Goal: Information Seeking & Learning: Find specific fact

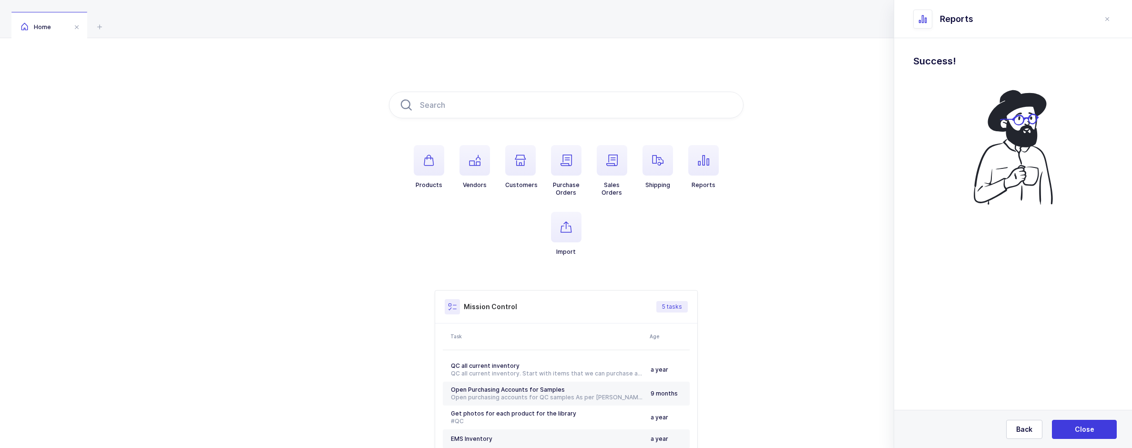
click at [1101, 18] on div "Reports" at bounding box center [1008, 19] width 188 height 19
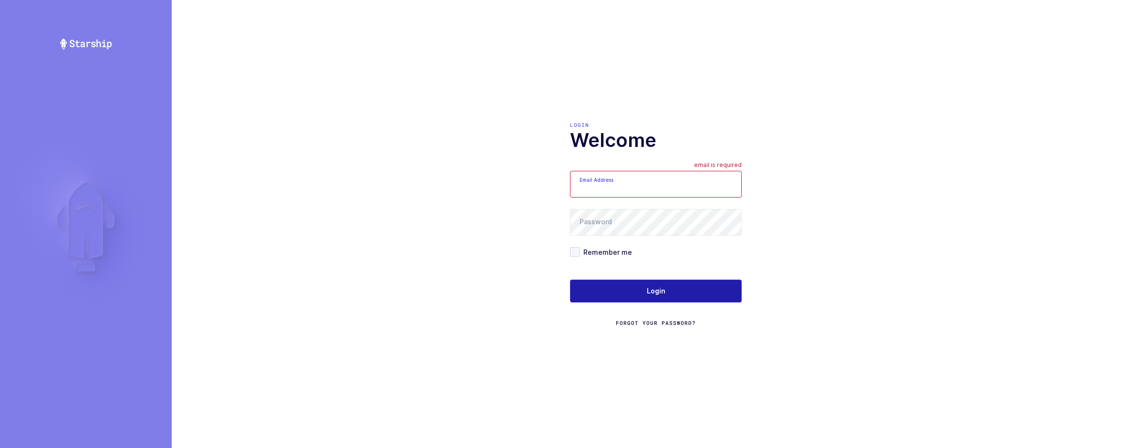
type input "[EMAIL_ADDRESS][DOMAIN_NAME]"
click at [647, 288] on span "Login" at bounding box center [656, 291] width 19 height 10
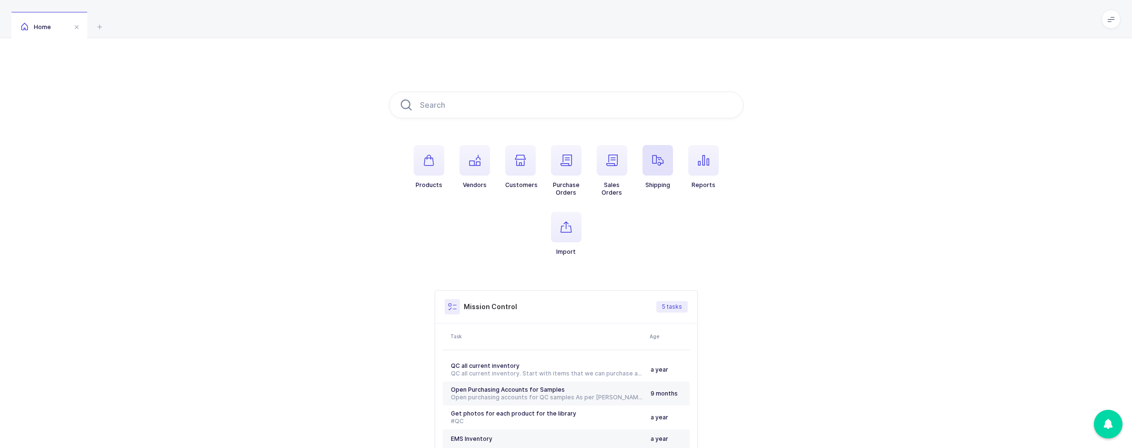
click at [650, 167] on span "button" at bounding box center [658, 160] width 31 height 31
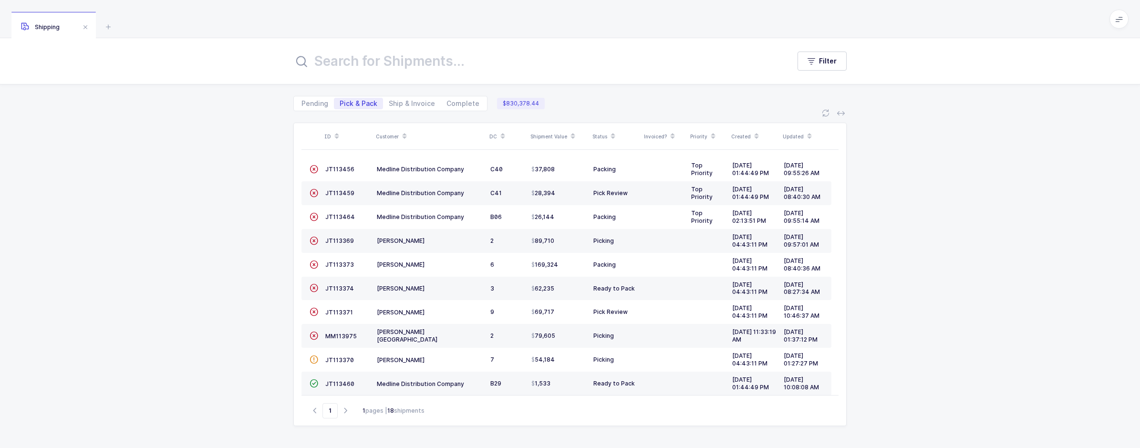
click at [442, 68] on input "text" at bounding box center [535, 61] width 485 height 23
paste input "2427052316"
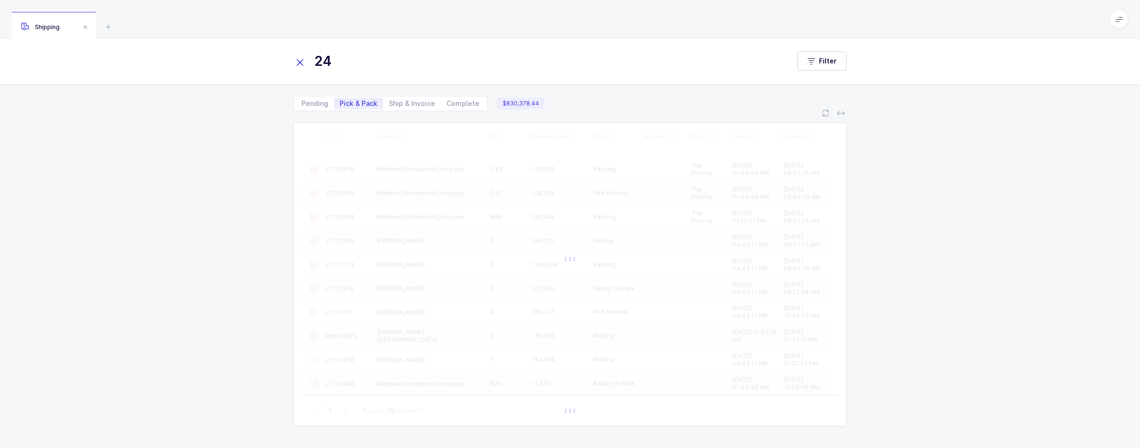
type input "2"
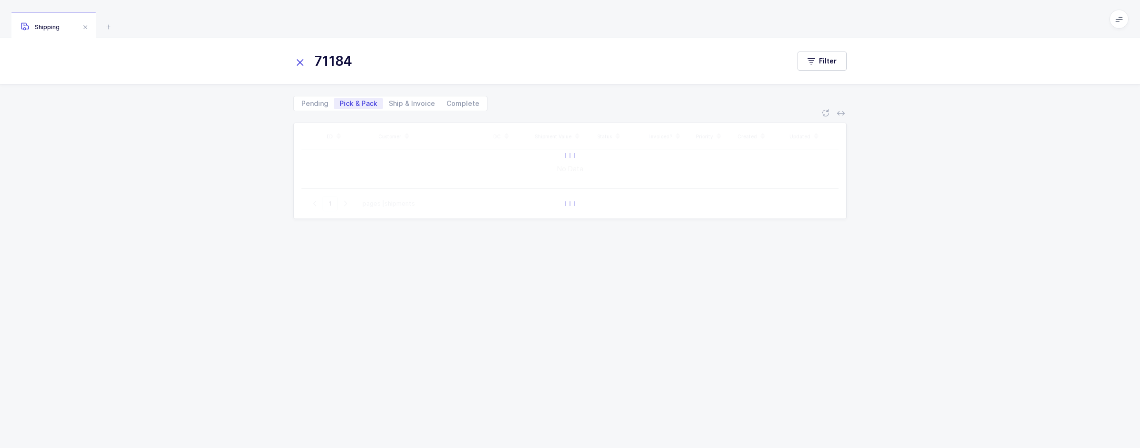
type input "71184"
click at [464, 97] on div "Pending Pick & Pack Ship & Invoice Complete" at bounding box center [390, 103] width 194 height 15
click at [466, 103] on span "Complete" at bounding box center [462, 103] width 33 height 7
click at [447, 103] on input "Complete" at bounding box center [444, 101] width 6 height 6
radio input "true"
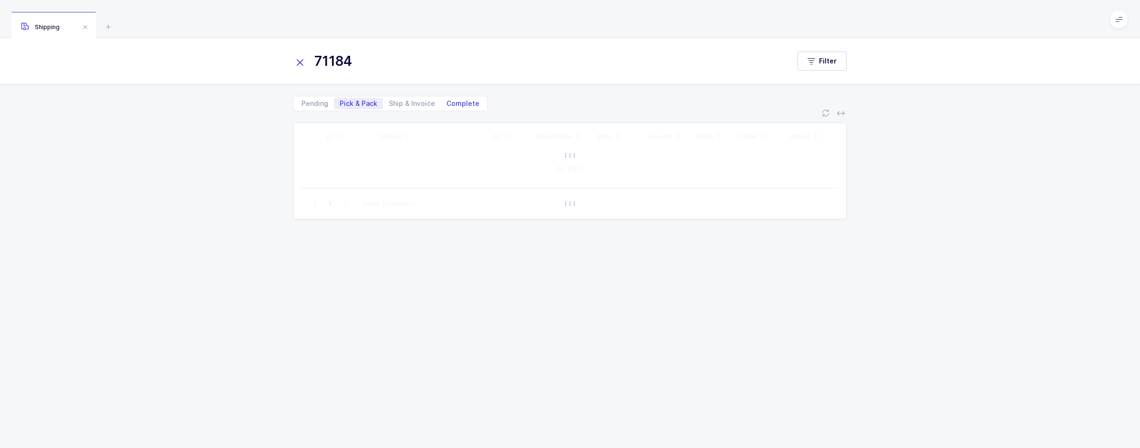
radio input "false"
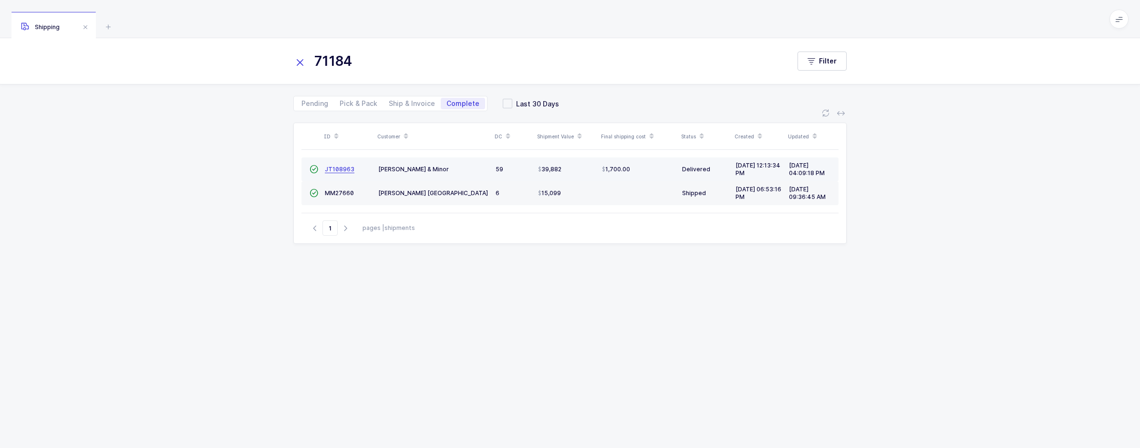
click at [344, 167] on span "JT108963" at bounding box center [340, 168] width 30 height 7
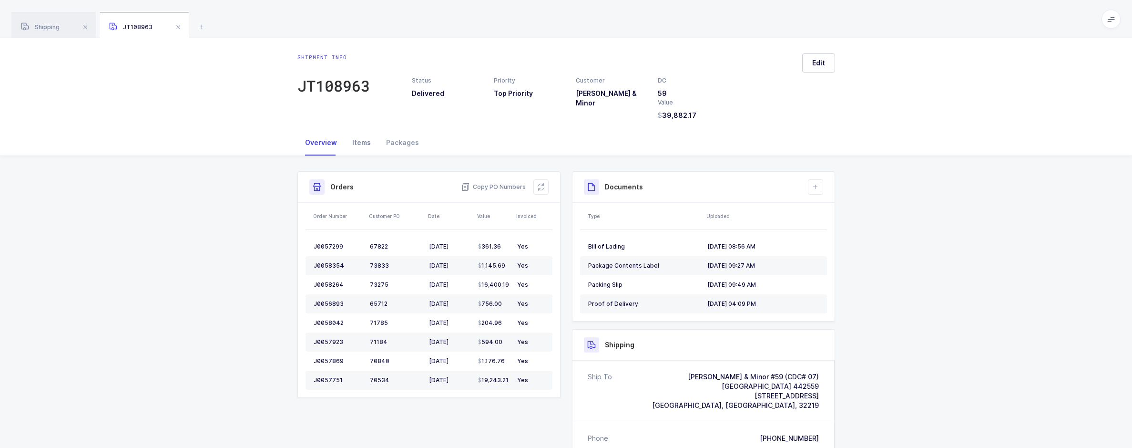
click at [369, 140] on div "Items" at bounding box center [362, 143] width 34 height 26
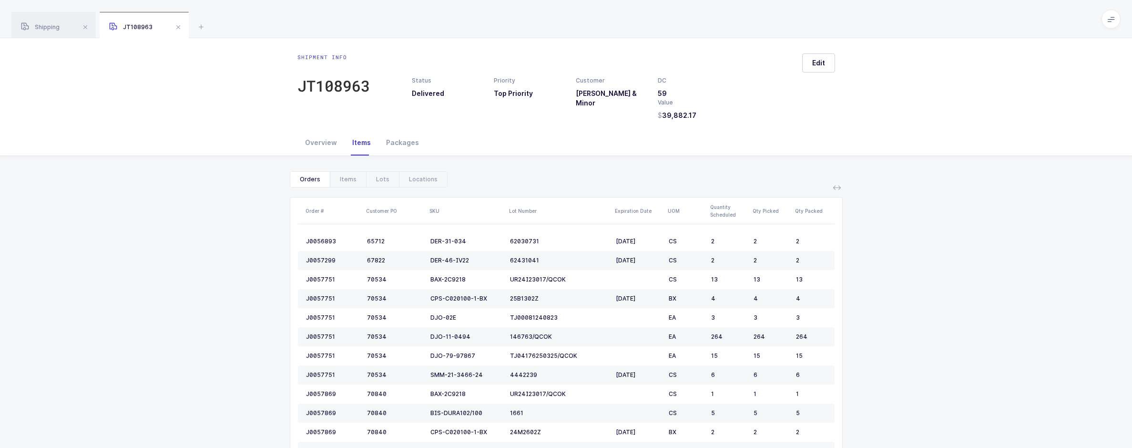
scroll to position [235, 0]
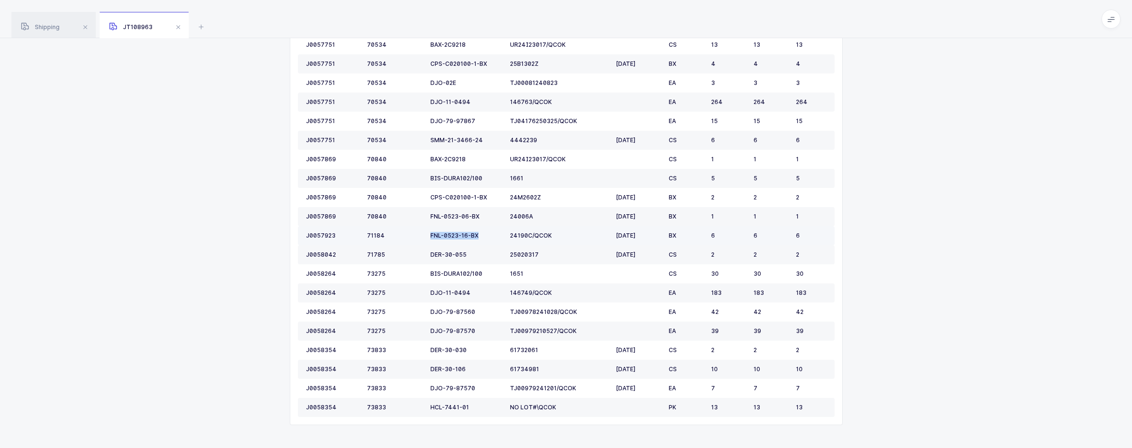
drag, startPoint x: 479, startPoint y: 235, endPoint x: 427, endPoint y: 236, distance: 52.0
click at [427, 236] on td "FNL-0523-16-BX" at bounding box center [467, 235] width 80 height 19
copy div "FNL-0523-16-BX"
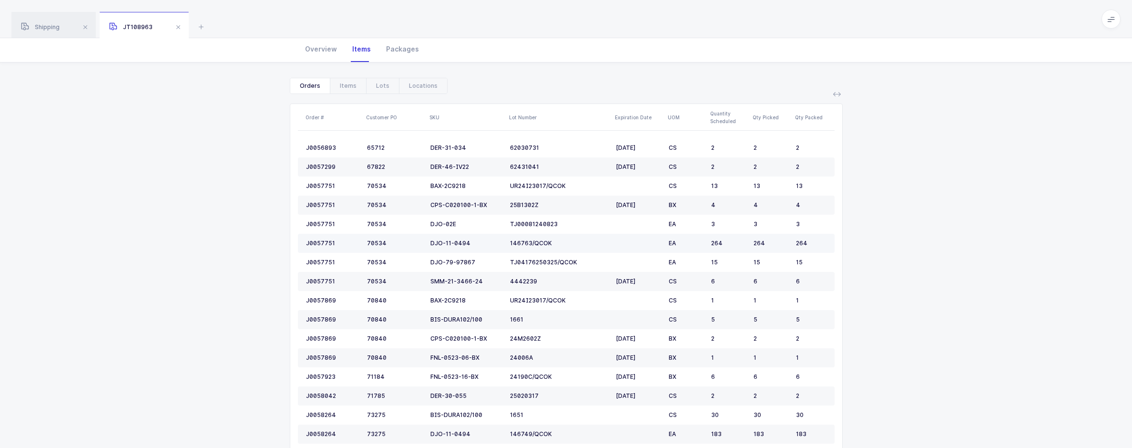
scroll to position [0, 0]
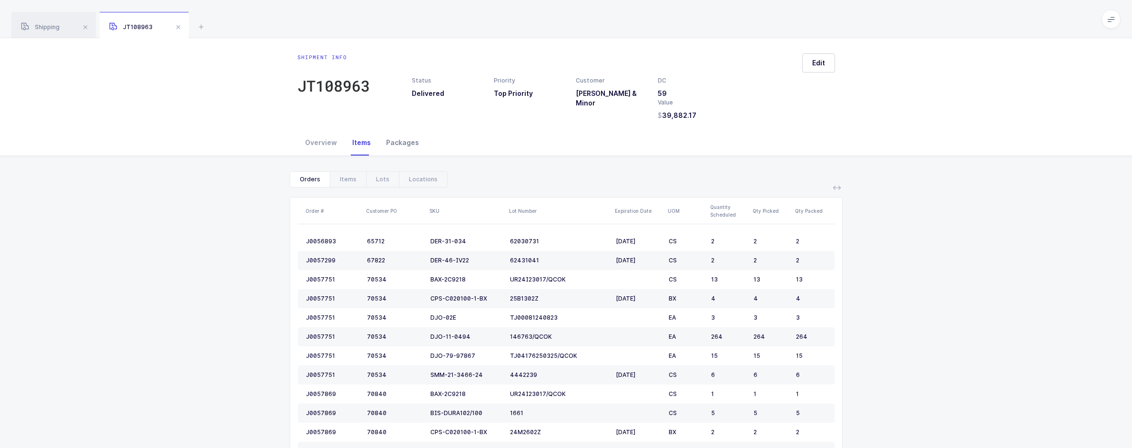
click at [399, 139] on div "Packages" at bounding box center [403, 143] width 48 height 26
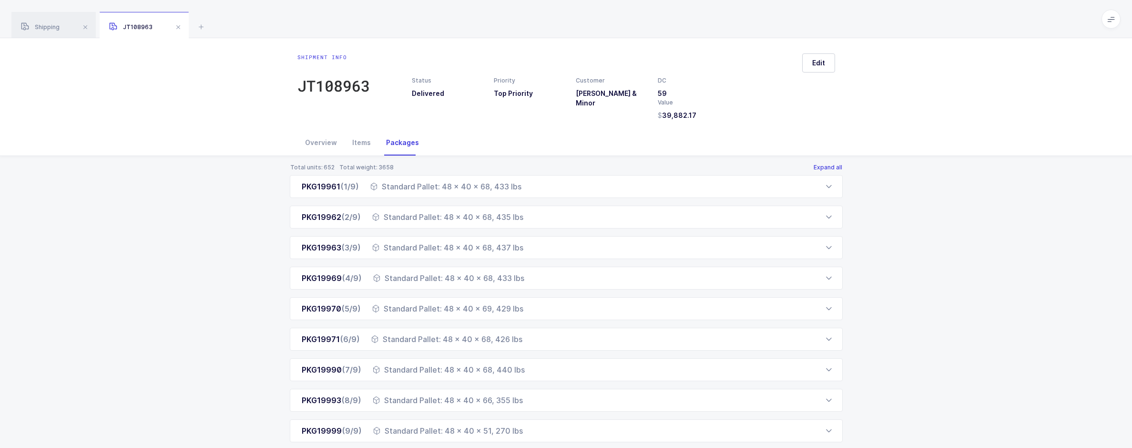
click at [836, 169] on button "Expand all" at bounding box center [828, 168] width 30 height 8
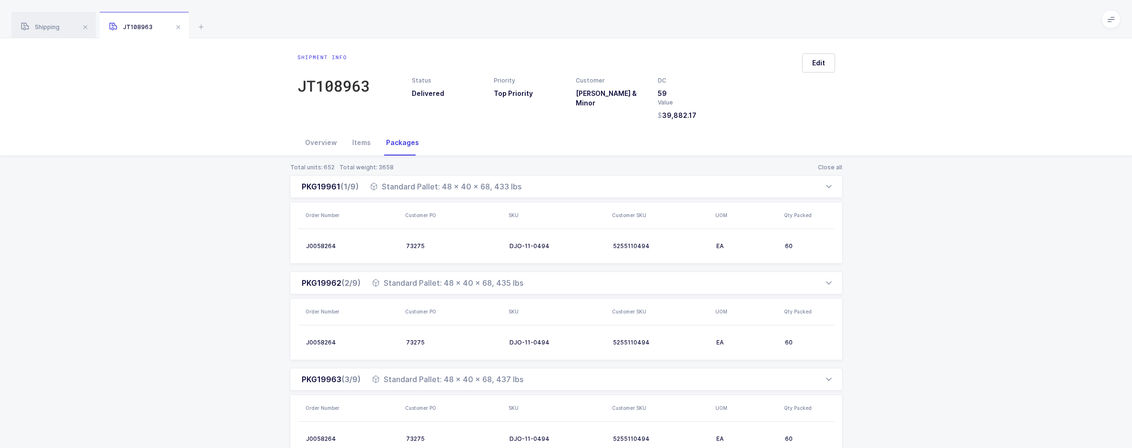
scroll to position [887, 0]
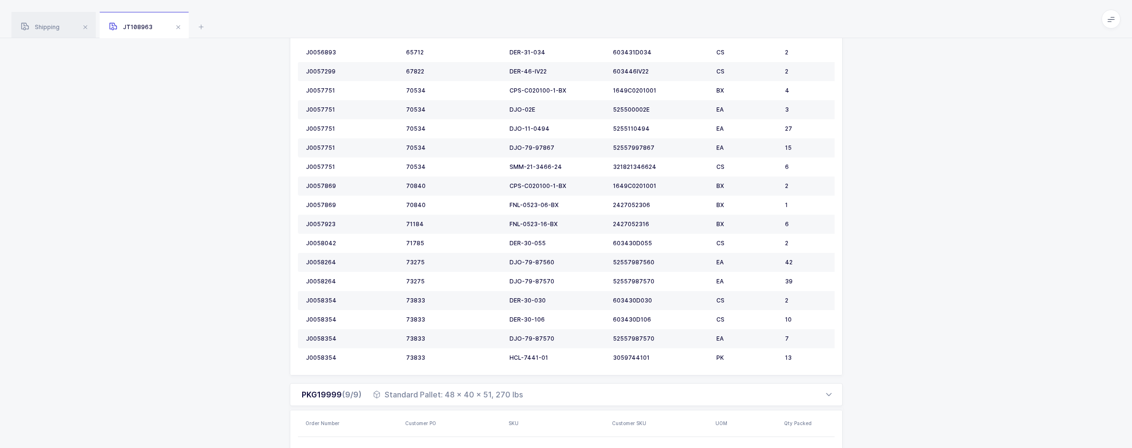
drag, startPoint x: 891, startPoint y: 192, endPoint x: 886, endPoint y: 196, distance: 7.1
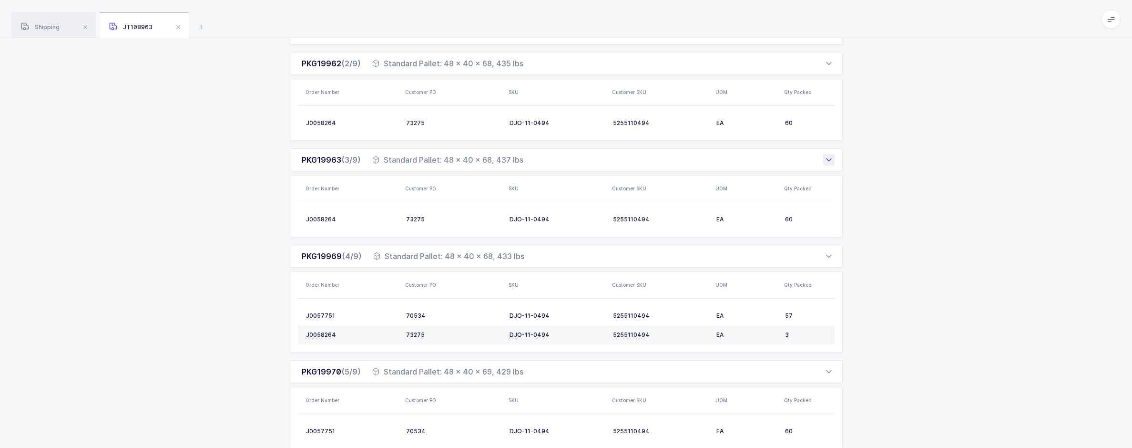
scroll to position [0, 0]
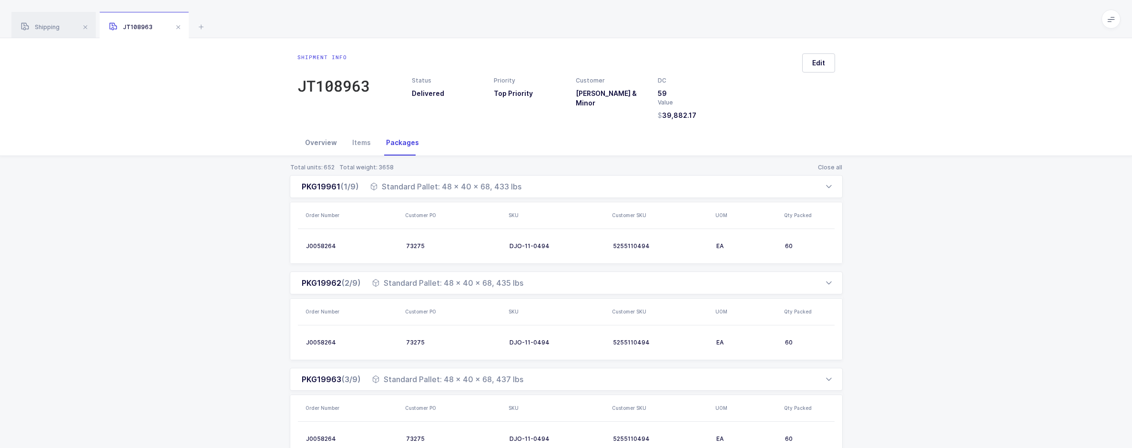
click at [325, 144] on div "Overview" at bounding box center [321, 143] width 47 height 26
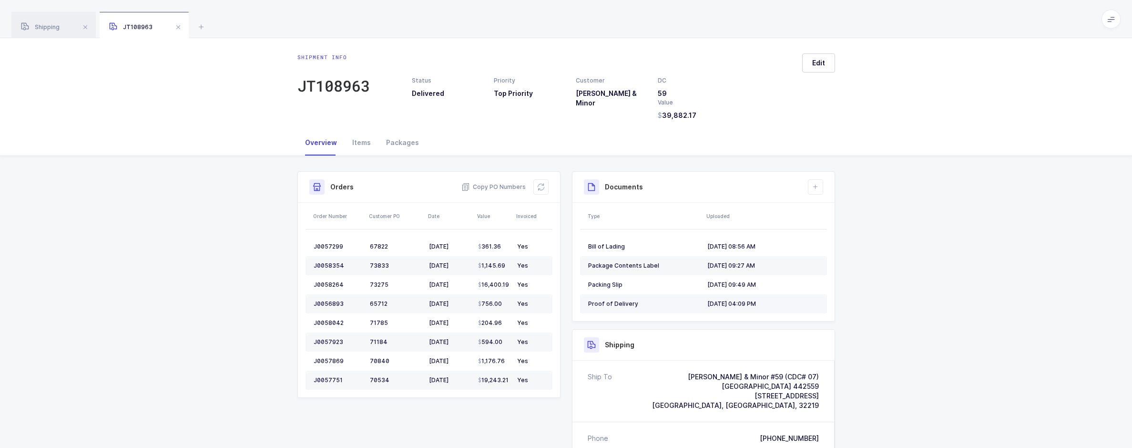
click at [608, 298] on td "Proof of Delivery" at bounding box center [641, 303] width 123 height 19
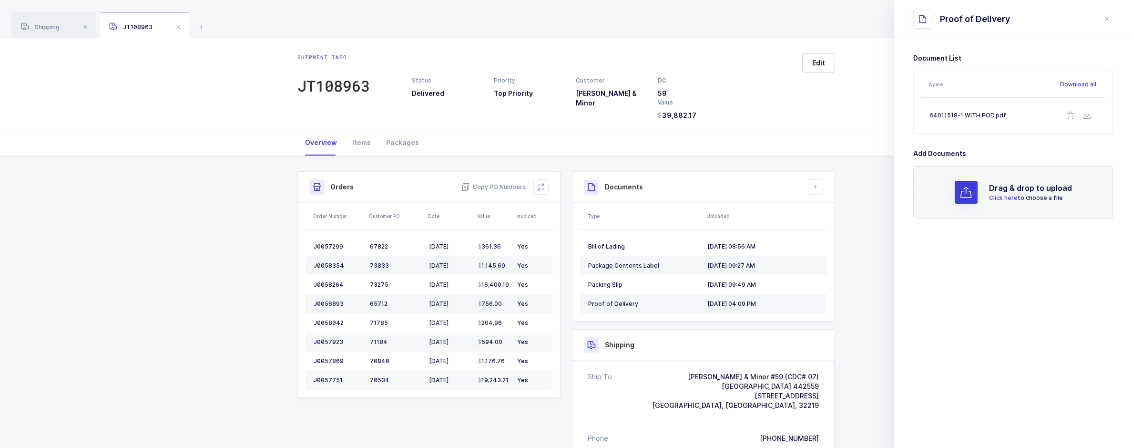
click at [607, 307] on div "Proof of Delivery" at bounding box center [644, 304] width 112 height 8
click at [612, 303] on div "Proof of Delivery" at bounding box center [644, 304] width 112 height 8
click at [852, 313] on div "Shipment Info Shipment Number JT108963 Status Delivered Priority Top Priority C…" at bounding box center [566, 440] width 1132 height 569
click at [1085, 117] on icon at bounding box center [1088, 116] width 8 height 8
click at [1084, 114] on icon at bounding box center [1088, 116] width 8 height 8
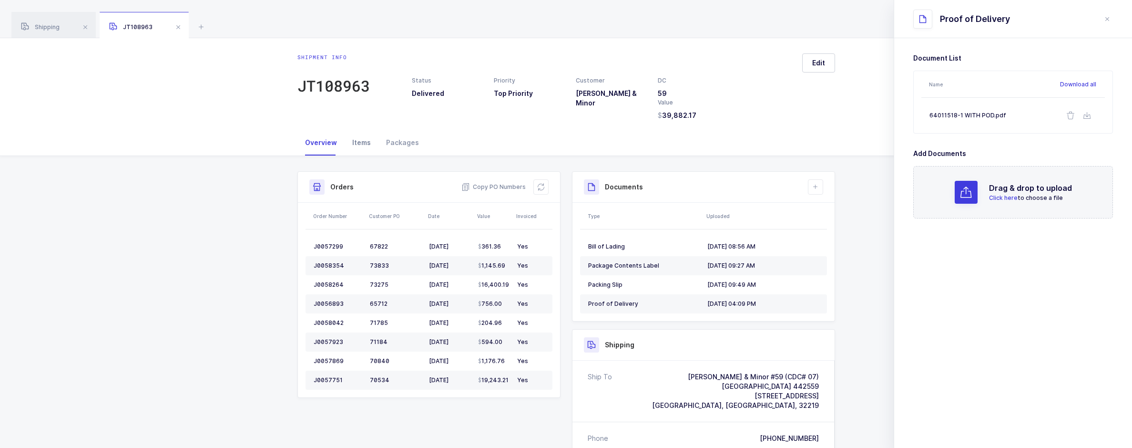
click at [354, 137] on div "Items" at bounding box center [362, 143] width 34 height 26
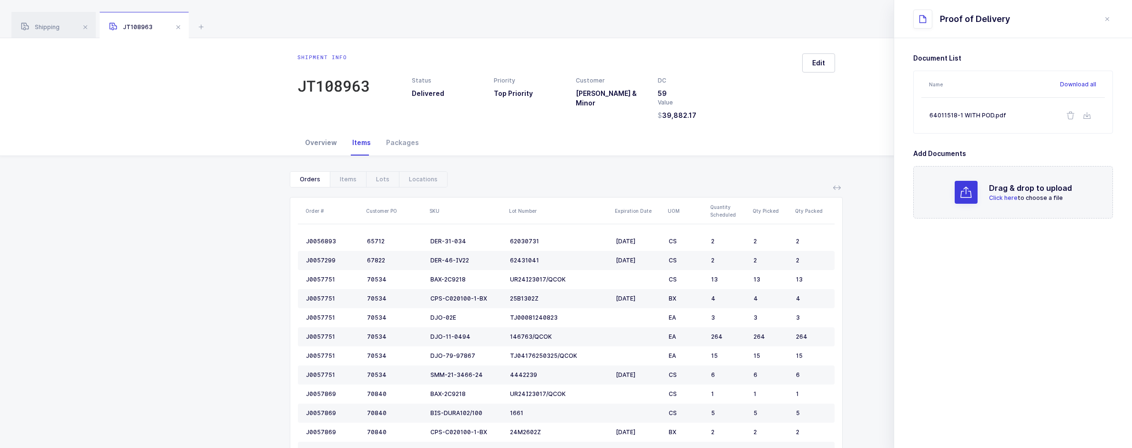
click at [320, 139] on div "Overview" at bounding box center [321, 143] width 47 height 26
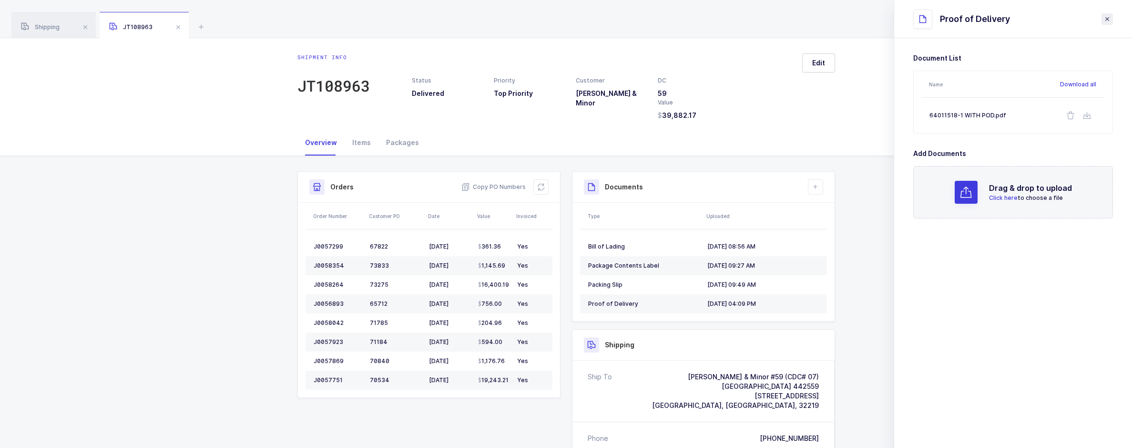
click at [1108, 19] on icon "close drawer" at bounding box center [1108, 19] width 8 height 8
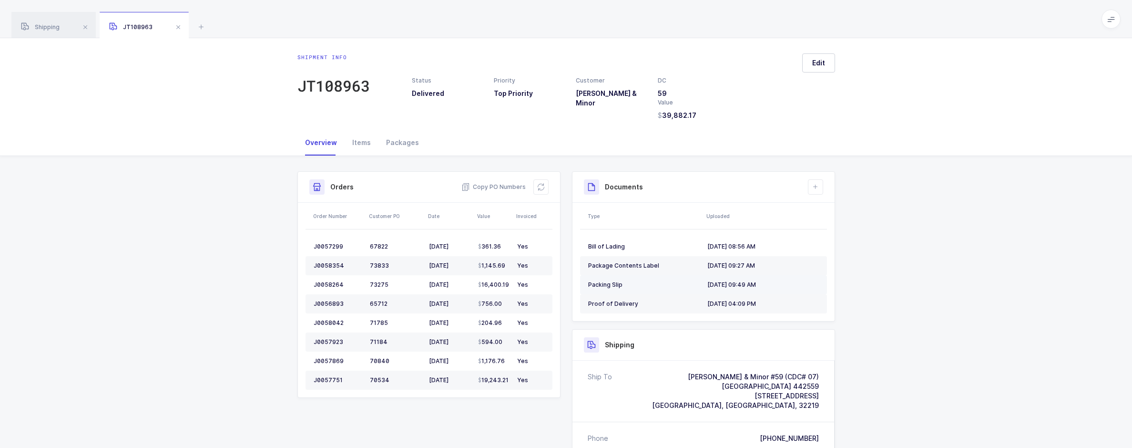
click at [610, 285] on div "Packing Slip" at bounding box center [644, 285] width 112 height 8
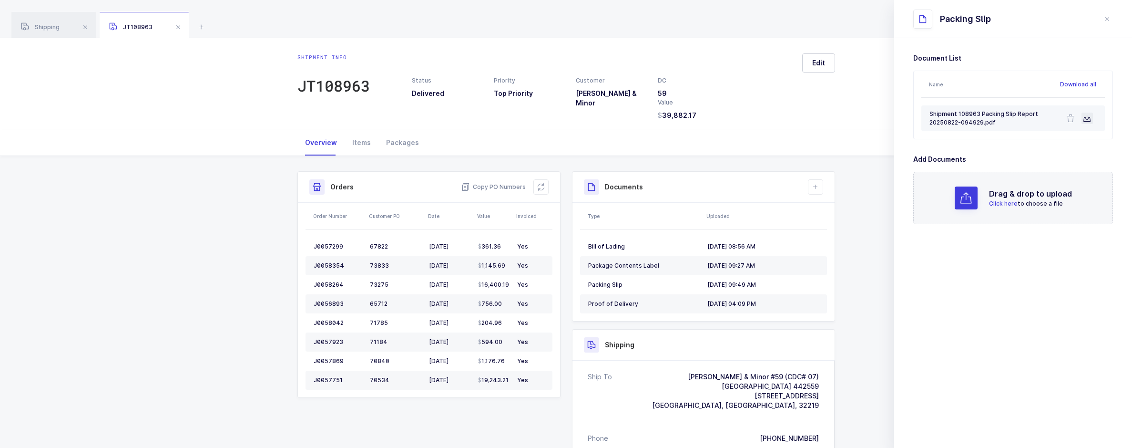
click at [1087, 123] on button at bounding box center [1087, 118] width 11 height 11
click at [1039, 312] on section "Document List Name Download all Shipment 108963 Packing Slip Report 20250822-09…" at bounding box center [1013, 243] width 238 height 410
click at [44, 21] on div "Shipping" at bounding box center [53, 25] width 84 height 27
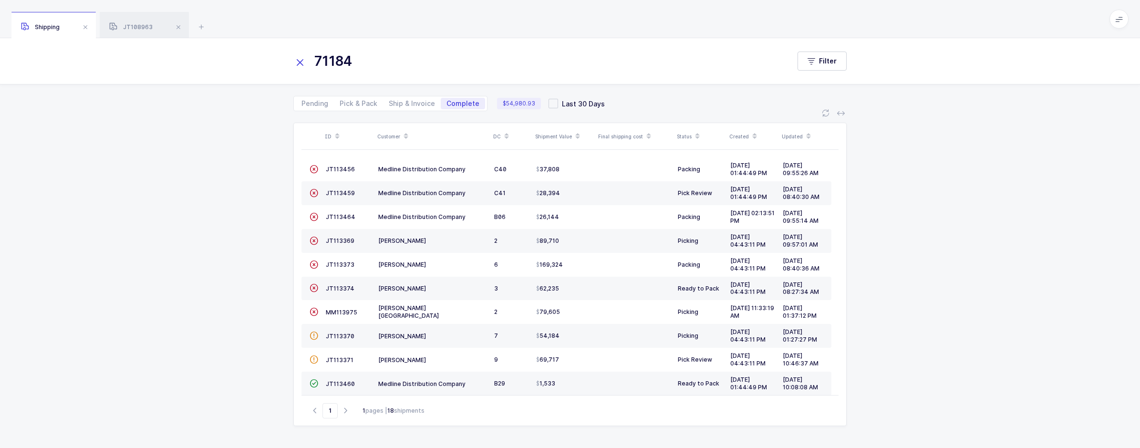
click at [384, 65] on input "71184" at bounding box center [535, 61] width 485 height 23
paste input "MM113971"
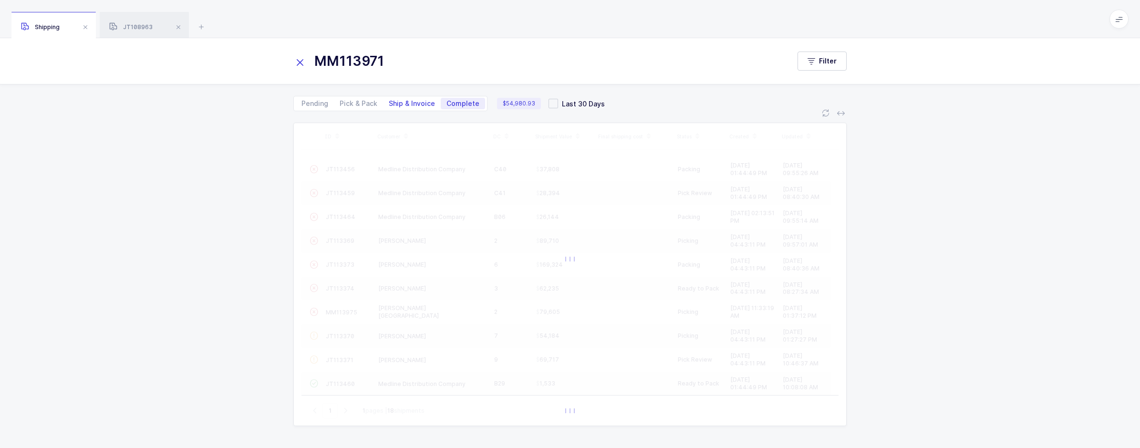
type input "MM113971"
click at [417, 104] on span "Ship & Invoice" at bounding box center [412, 103] width 46 height 7
click at [389, 104] on input "Ship & Invoice" at bounding box center [386, 101] width 6 height 6
radio input "true"
radio input "false"
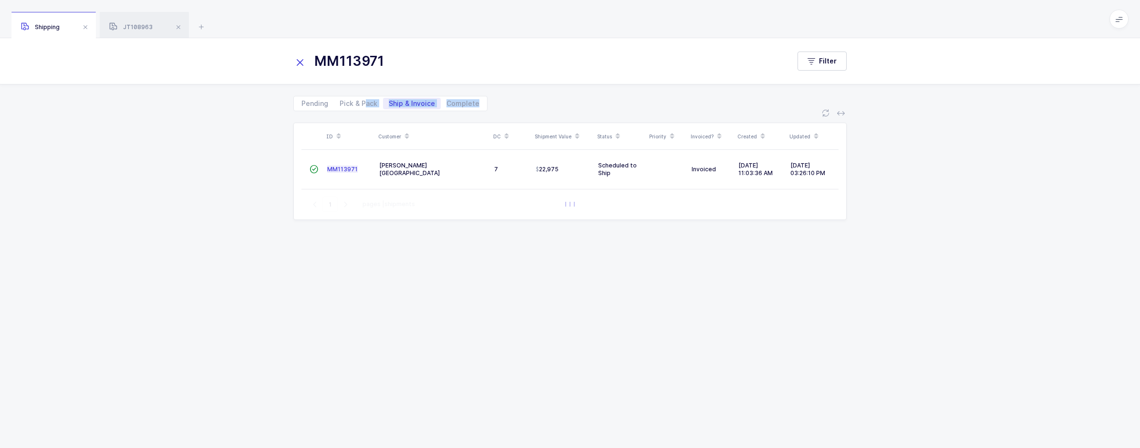
drag, startPoint x: 365, startPoint y: 108, endPoint x: 359, endPoint y: 135, distance: 27.9
click at [359, 135] on div "MM113971 Filter Pending Pick & Pack Ship & Invoice Complete ID Customer DC Ship…" at bounding box center [570, 243] width 1140 height 410
drag, startPoint x: 359, startPoint y: 135, endPoint x: 346, endPoint y: 168, distance: 35.3
click at [346, 168] on span "MM113971" at bounding box center [342, 168] width 31 height 7
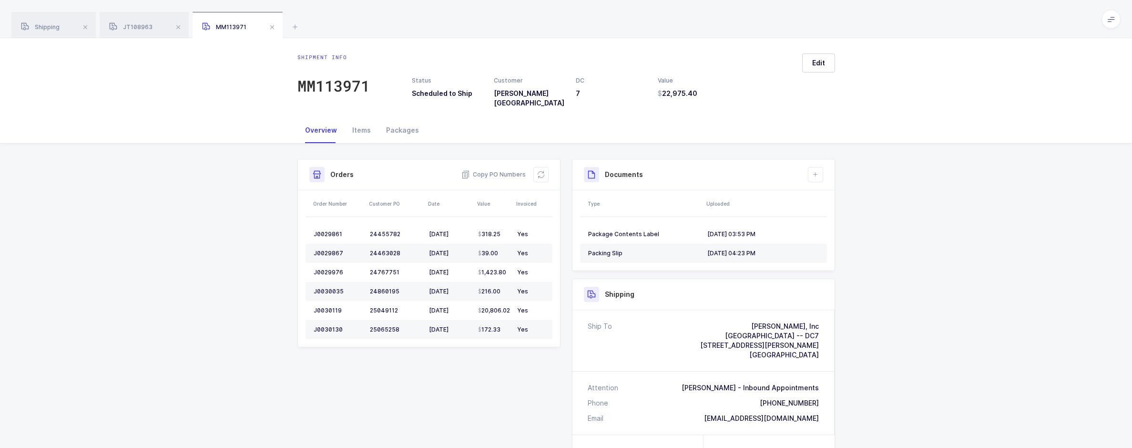
click at [301, 27] on div "Shipping JT108963 MM113971" at bounding box center [566, 19] width 1132 height 38
click at [297, 26] on icon at bounding box center [294, 26] width 11 height 11
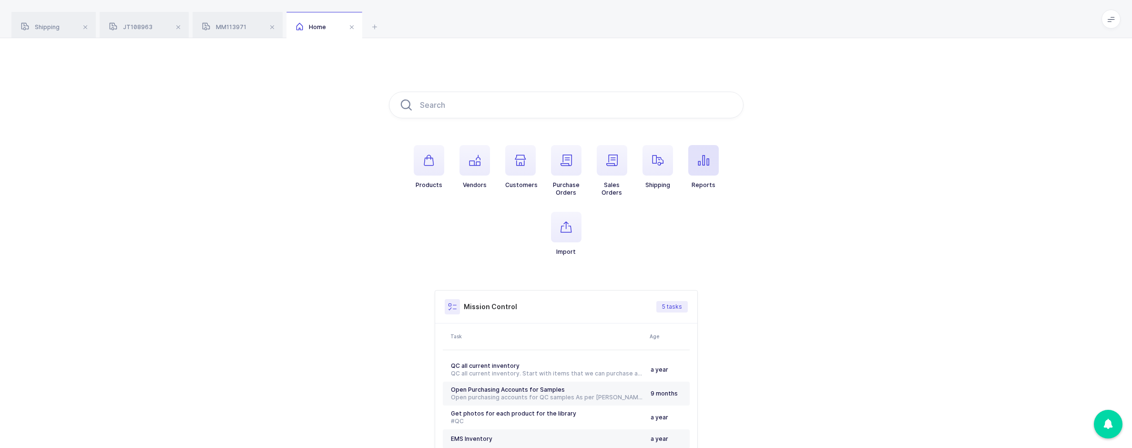
click at [704, 158] on icon "button" at bounding box center [703, 159] width 11 height 11
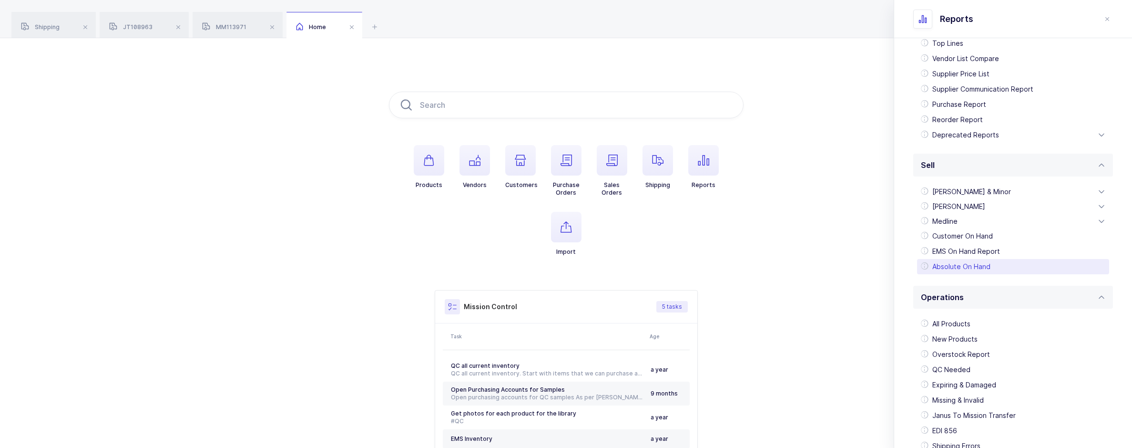
scroll to position [168, 0]
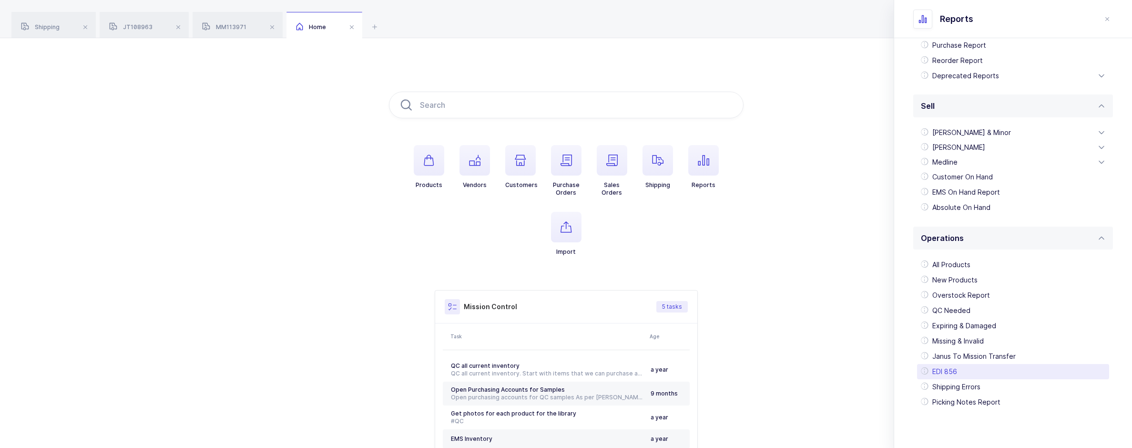
click at [945, 366] on div "EDI 856" at bounding box center [1013, 371] width 192 height 15
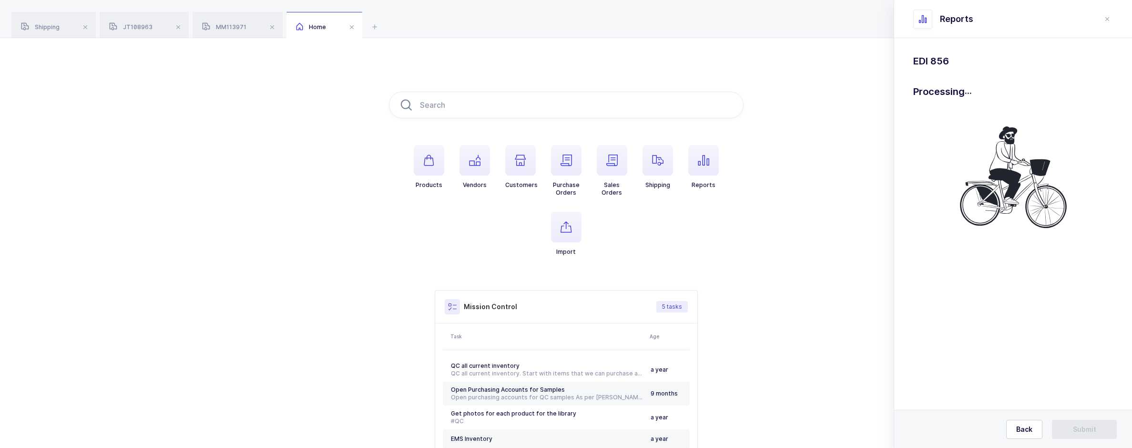
scroll to position [0, 0]
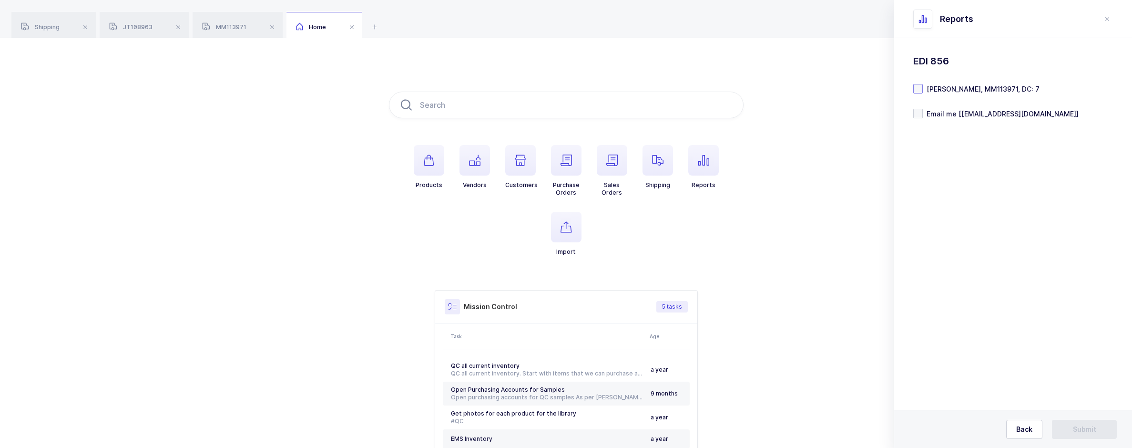
click at [923, 86] on span at bounding box center [919, 89] width 10 height 10
click at [923, 84] on input "[PERSON_NAME], MM113971, DC: 7" at bounding box center [923, 84] width 0 height 0
click at [1074, 425] on span "Submit" at bounding box center [1084, 429] width 23 height 10
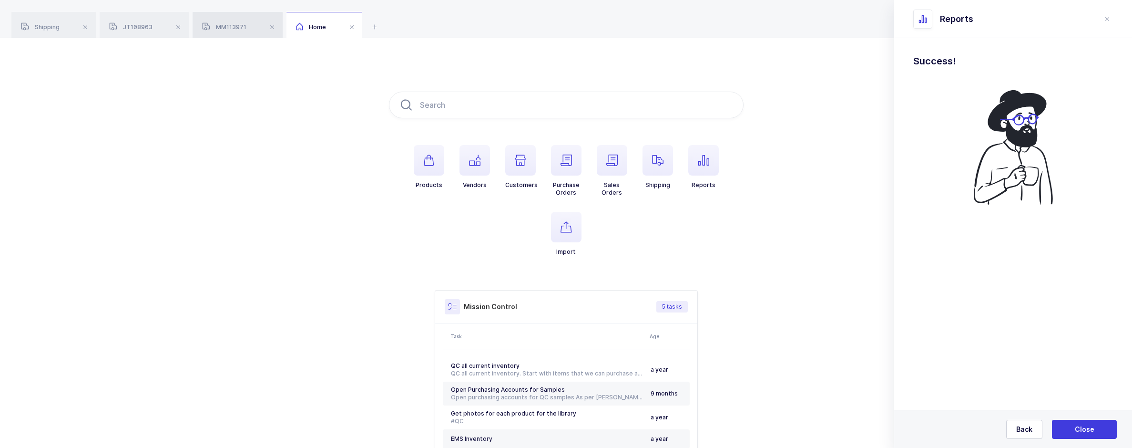
click at [221, 25] on span "MM113971" at bounding box center [224, 26] width 44 height 7
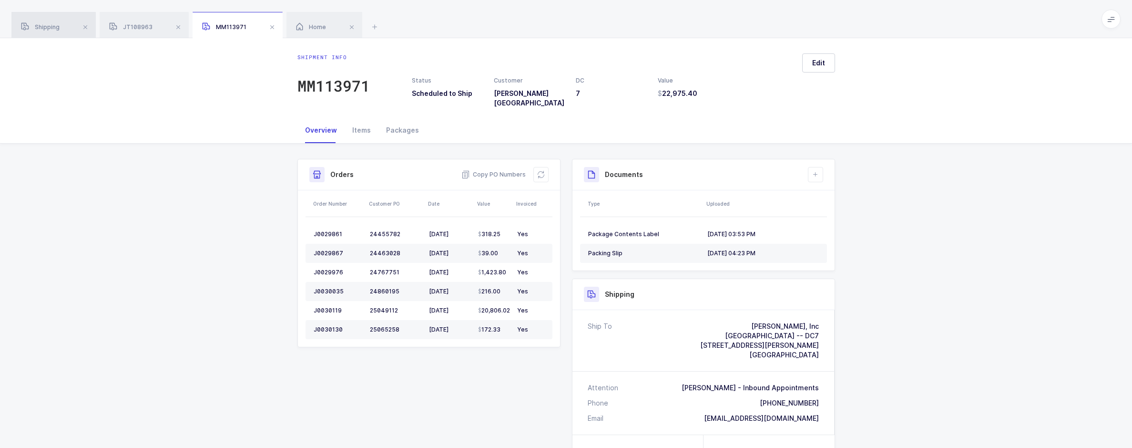
click at [57, 22] on div "Shipping" at bounding box center [53, 25] width 84 height 27
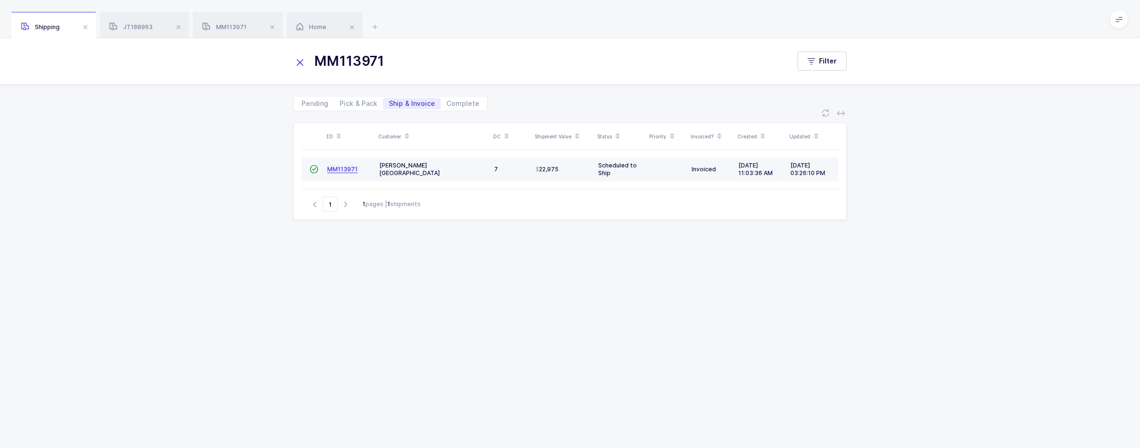
click at [416, 59] on input "MM113971" at bounding box center [535, 61] width 485 height 23
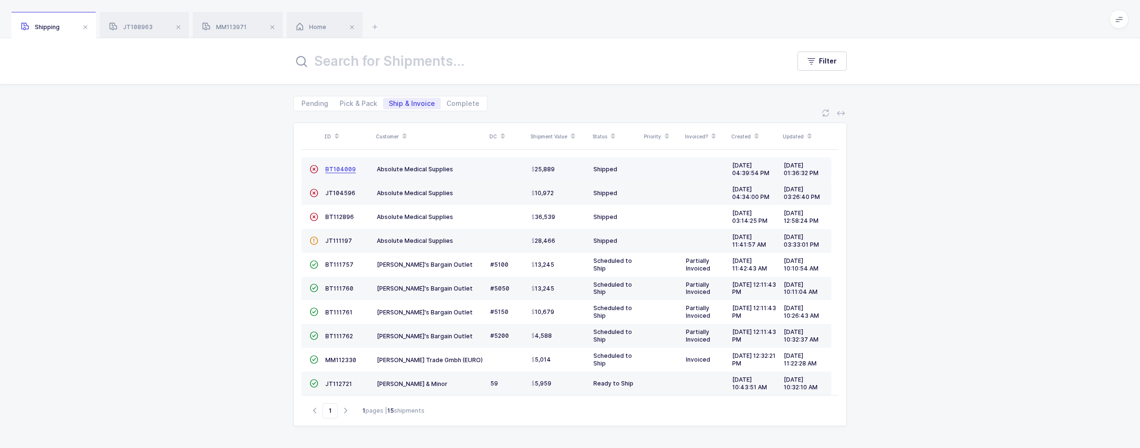
click at [358, 74] on div "Filter" at bounding box center [570, 61] width 1140 height 46
click at [359, 67] on input "text" at bounding box center [535, 61] width 485 height 23
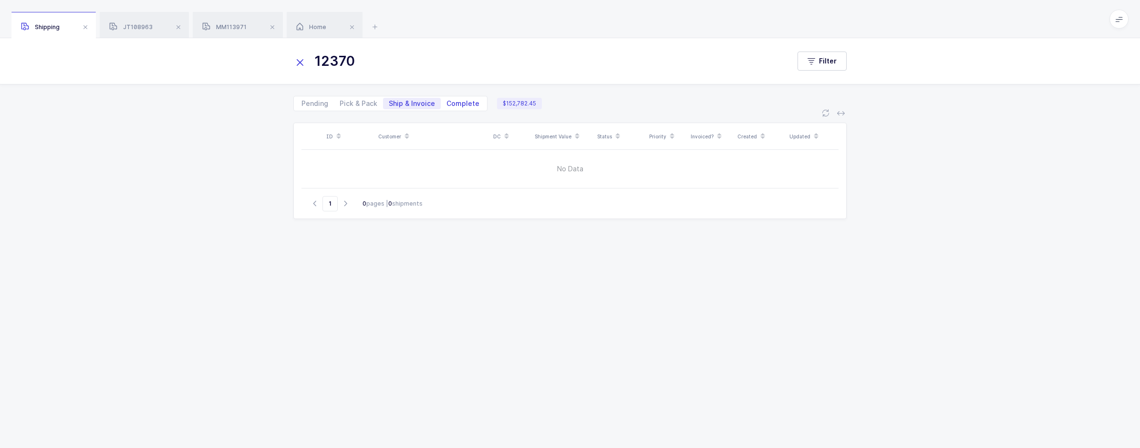
type input "12370"
click at [447, 109] on span "Complete" at bounding box center [463, 103] width 44 height 11
click at [447, 104] on input "Complete" at bounding box center [444, 101] width 6 height 6
radio input "true"
radio input "false"
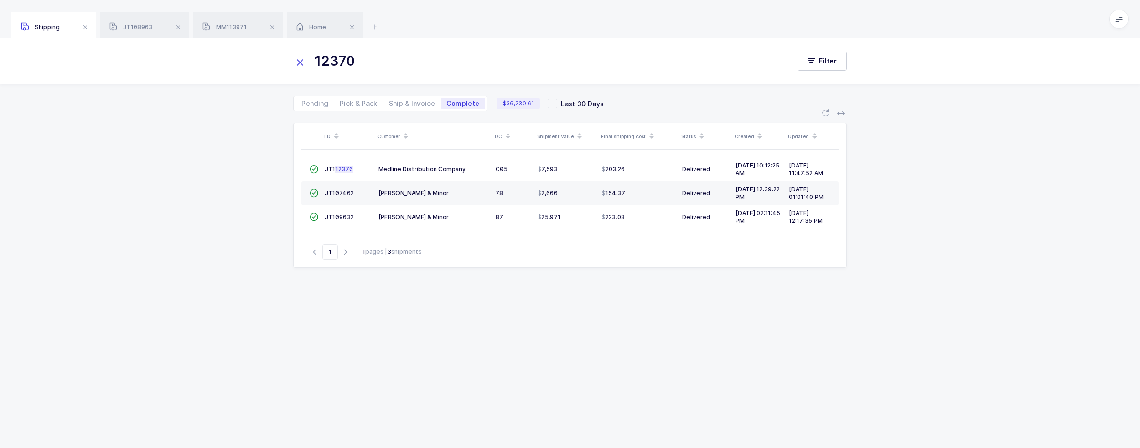
click at [401, 72] on input "12370" at bounding box center [535, 61] width 485 height 23
click at [345, 194] on span "JT107462" at bounding box center [339, 192] width 29 height 7
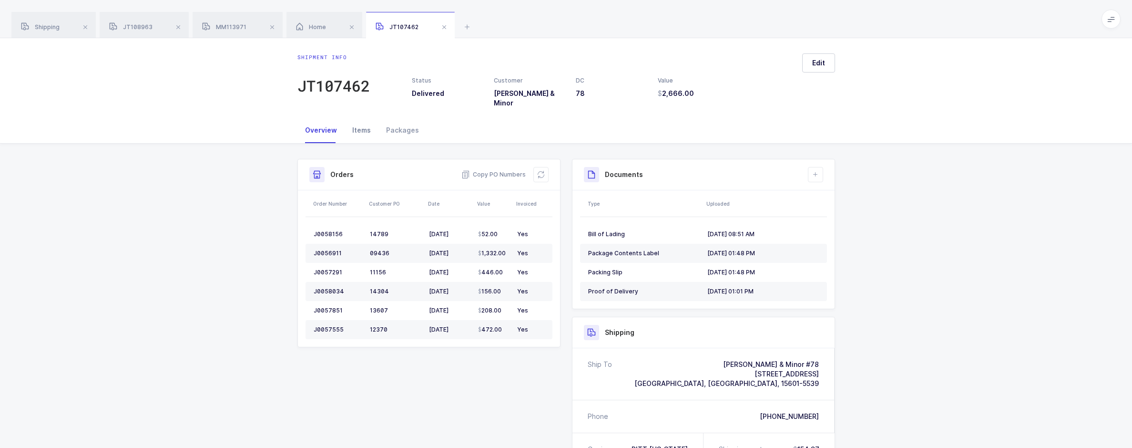
click at [361, 122] on div "Items" at bounding box center [362, 130] width 34 height 26
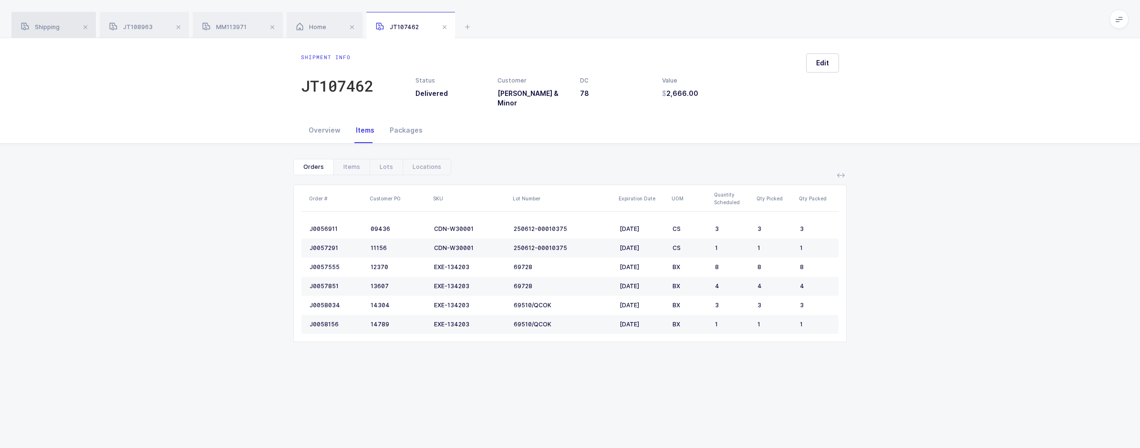
click at [58, 22] on div "Shipping" at bounding box center [53, 25] width 84 height 27
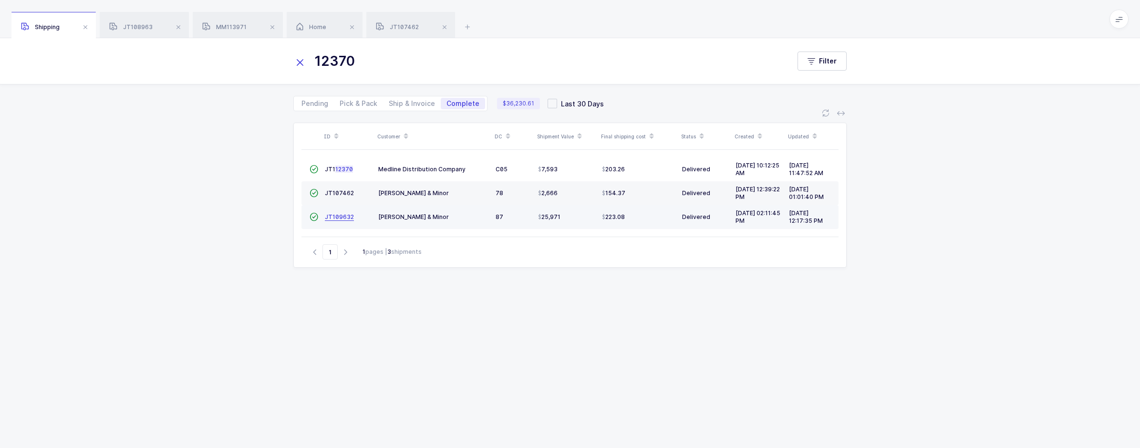
click at [345, 219] on span "JT109632" at bounding box center [339, 216] width 29 height 7
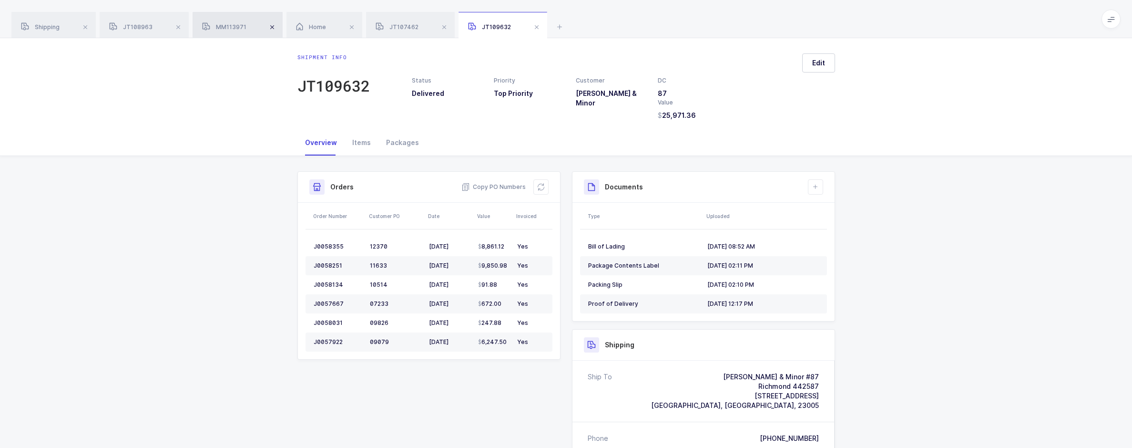
click at [276, 28] on span at bounding box center [272, 26] width 11 height 11
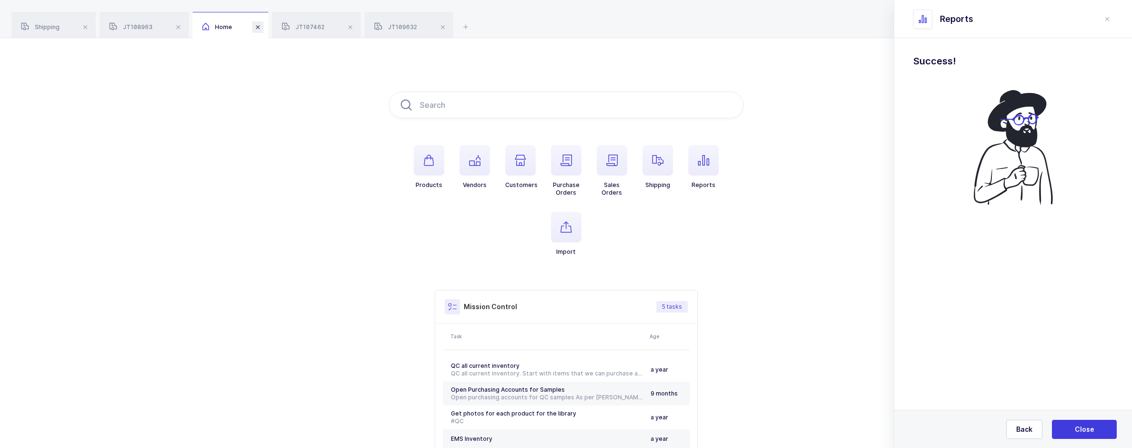
click at [261, 26] on span at bounding box center [257, 26] width 11 height 11
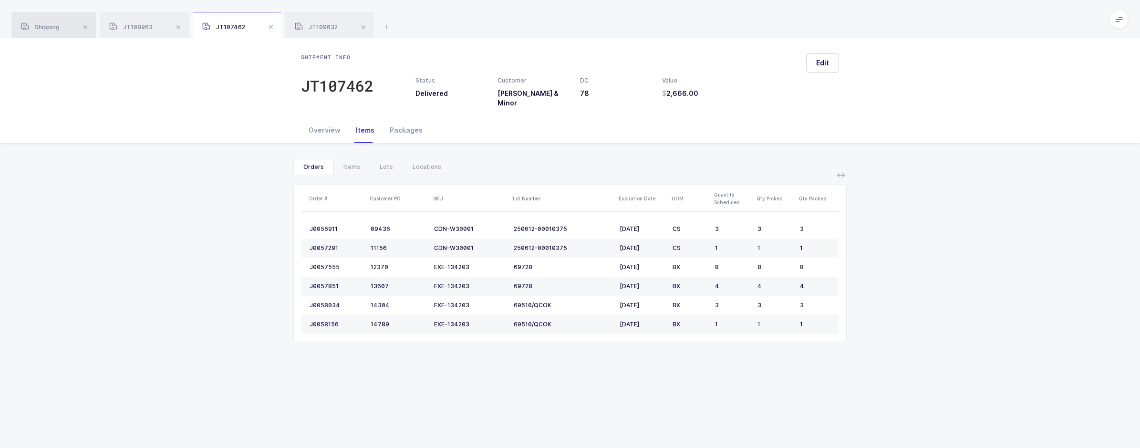
click at [60, 32] on div "Shipping" at bounding box center [53, 25] width 84 height 27
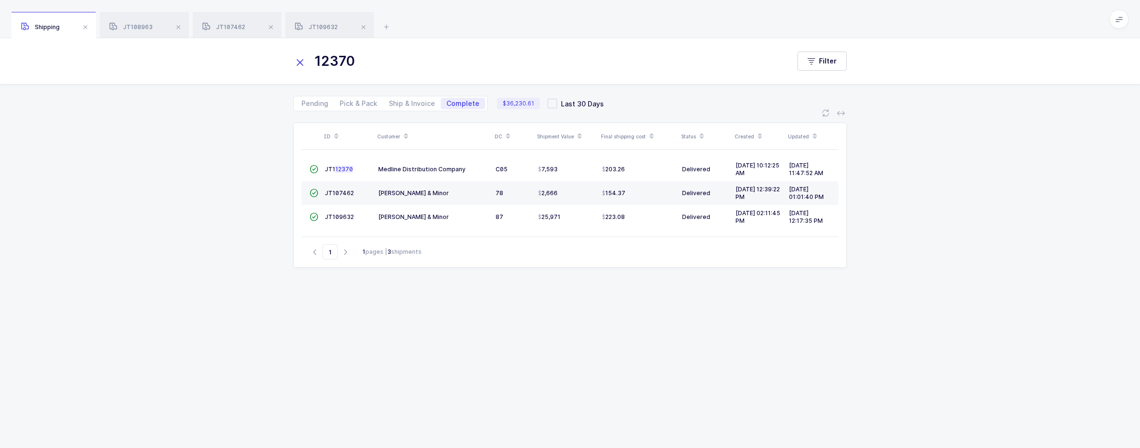
click at [381, 76] on div "12370 Filter" at bounding box center [570, 61] width 1140 height 46
drag, startPoint x: 381, startPoint y: 76, endPoint x: 375, endPoint y: 67, distance: 11.3
click at [375, 67] on input "12370" at bounding box center [535, 61] width 485 height 23
click at [387, 60] on input "12370" at bounding box center [535, 61] width 485 height 23
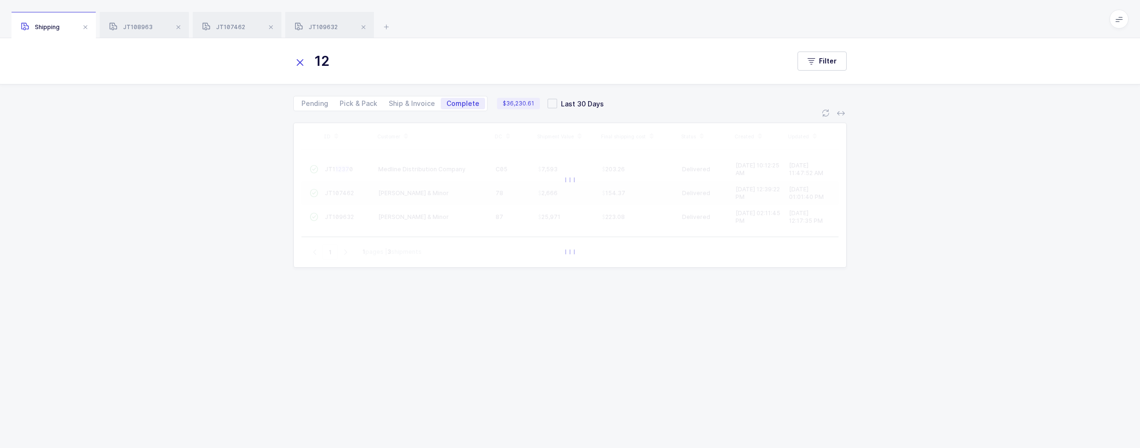
type input "1"
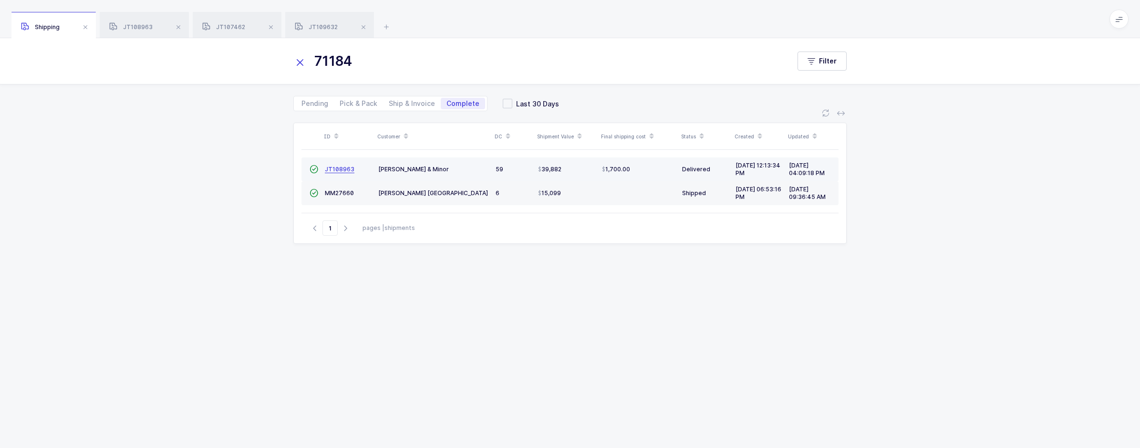
type input "71184"
click at [336, 169] on span "JT108963" at bounding box center [340, 168] width 30 height 7
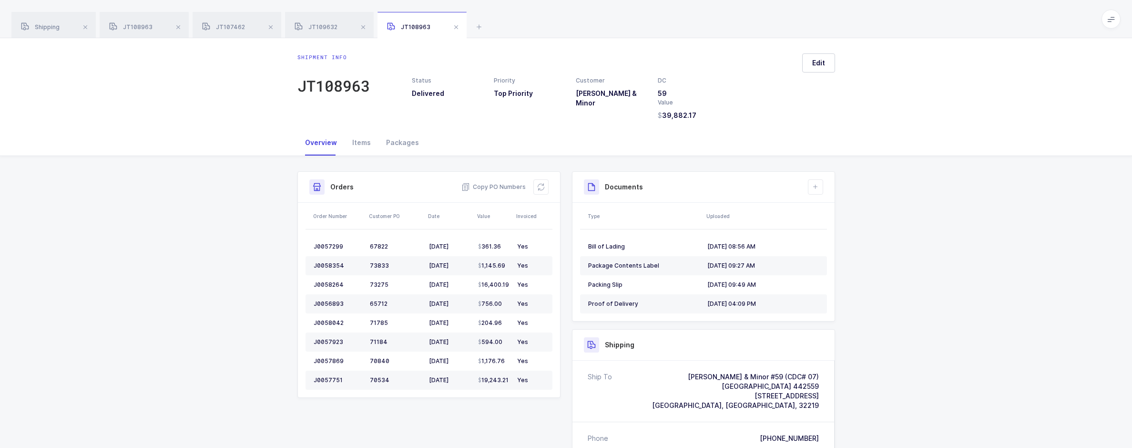
click at [872, 140] on div "Overview Items Packages" at bounding box center [566, 143] width 1132 height 26
click at [477, 29] on icon at bounding box center [478, 26] width 11 height 11
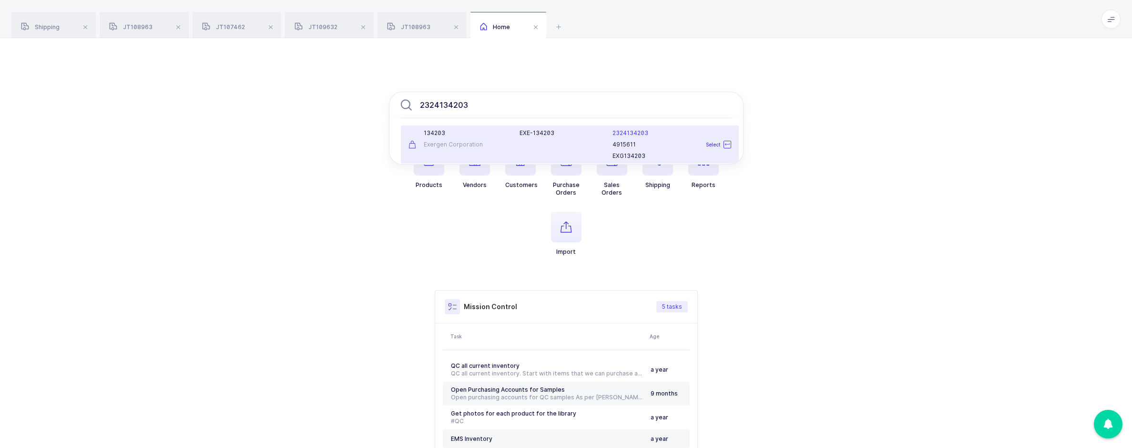
type input "2324134203"
click at [505, 144] on div "Exergen Corporation" at bounding box center [459, 145] width 100 height 8
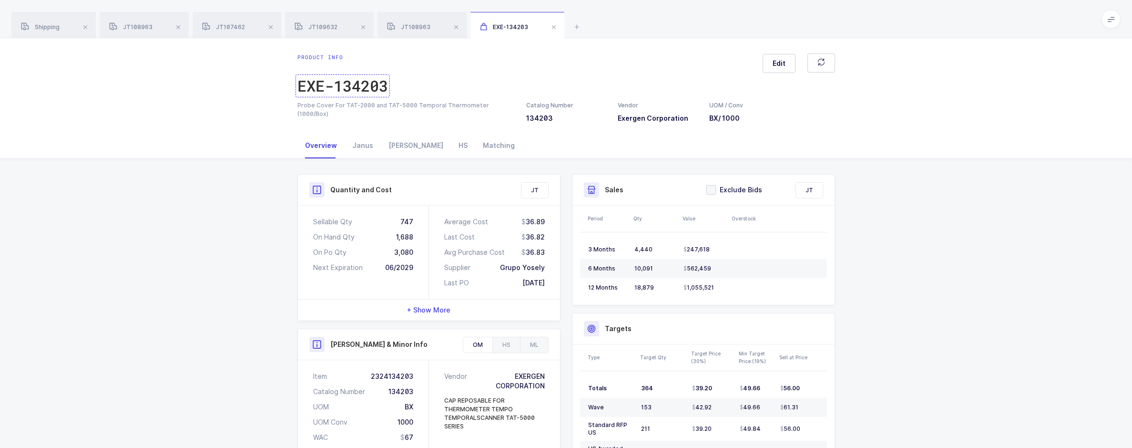
click at [357, 85] on div "EXE-134203" at bounding box center [343, 85] width 91 height 19
click at [581, 26] on icon at bounding box center [576, 26] width 11 height 11
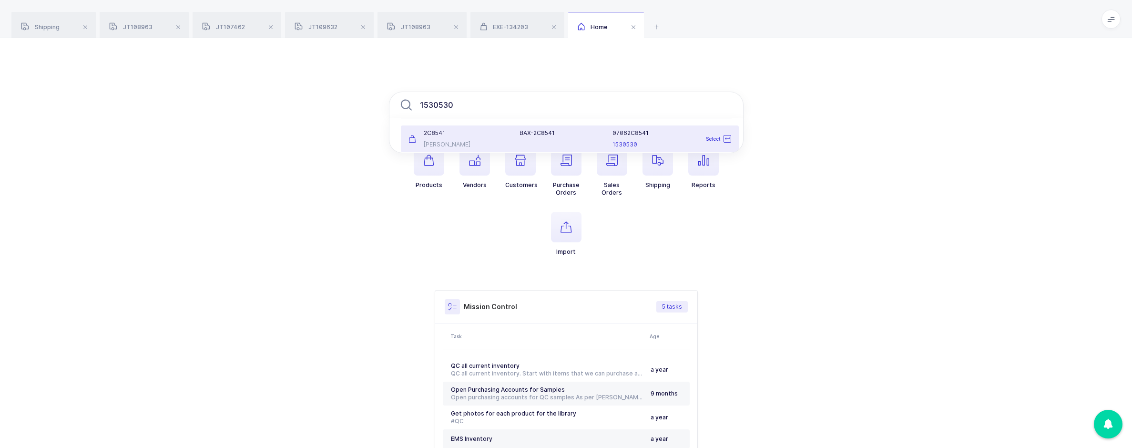
type input "1530530"
click at [548, 133] on div "BAX-2C8541" at bounding box center [561, 133] width 82 height 8
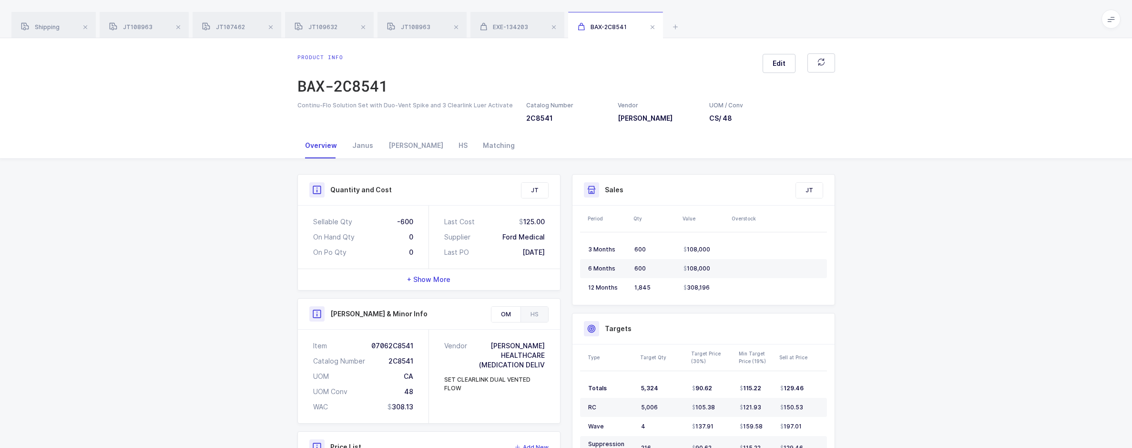
click at [980, 138] on div "Overview [PERSON_NAME] HS Matching" at bounding box center [566, 146] width 1132 height 26
click at [785, 66] on span "Edit" at bounding box center [779, 64] width 13 height 10
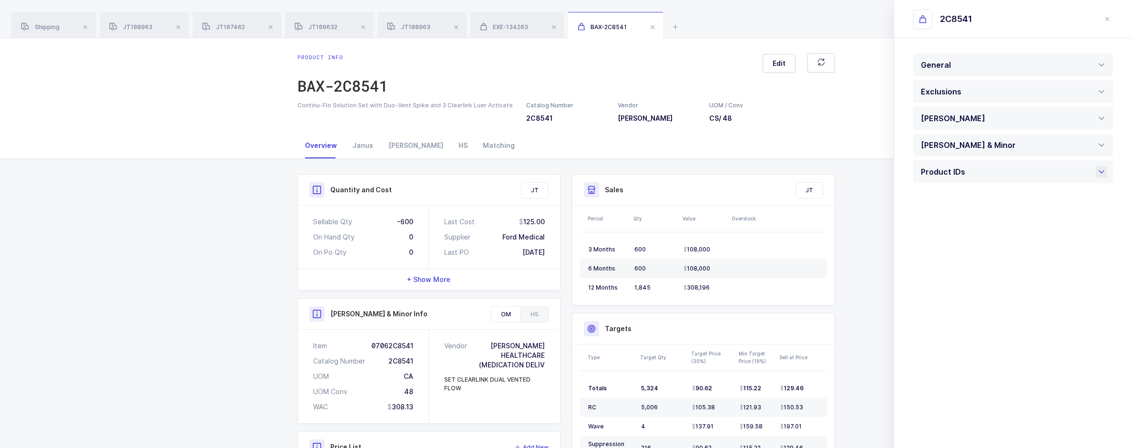
click at [951, 171] on div "Product IDs" at bounding box center [945, 171] width 49 height 23
click at [972, 89] on div "Exclusions" at bounding box center [1014, 91] width 200 height 23
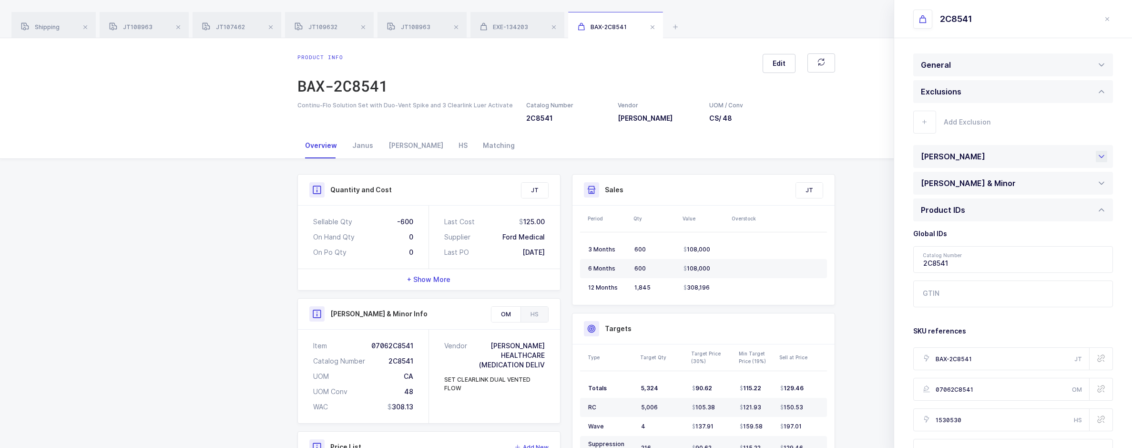
click at [988, 147] on div "[PERSON_NAME]" at bounding box center [1014, 156] width 200 height 23
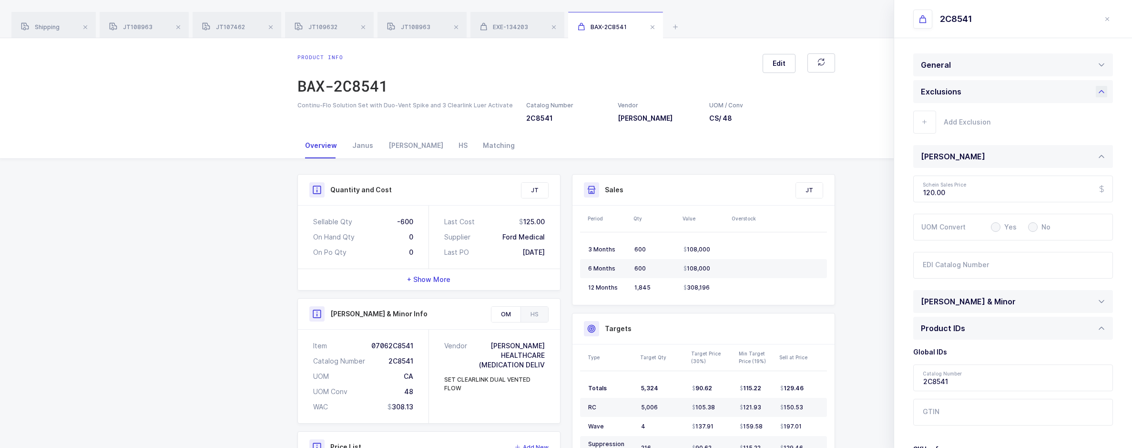
click at [985, 101] on div "Exclusions" at bounding box center [1014, 91] width 200 height 23
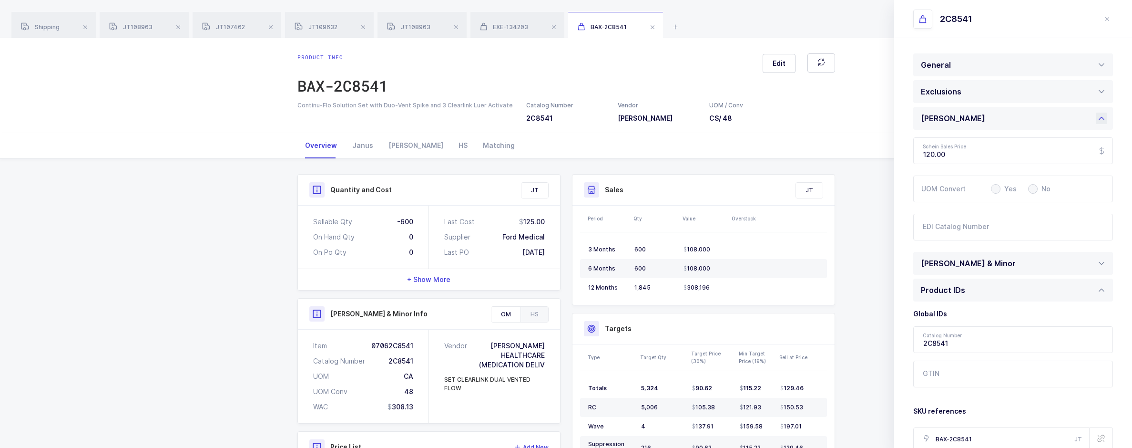
click at [986, 115] on div "[PERSON_NAME]" at bounding box center [1014, 118] width 200 height 23
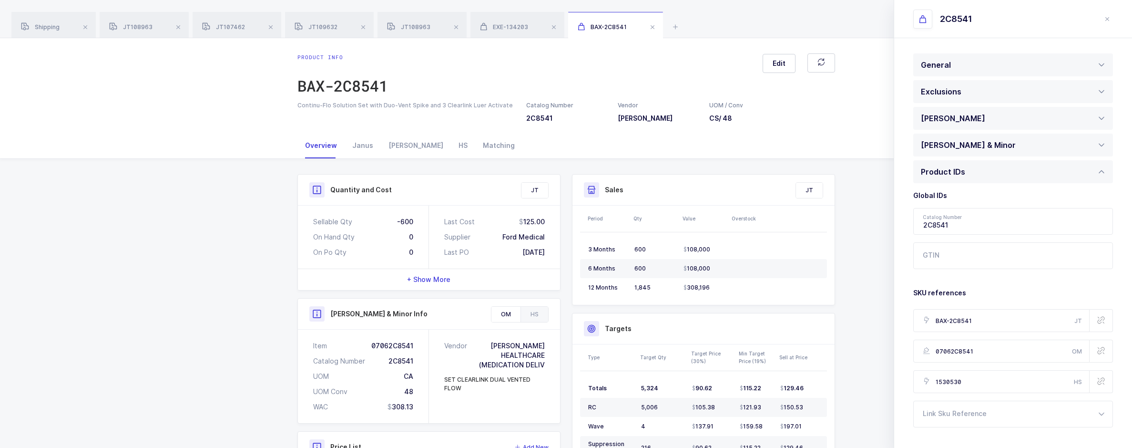
click at [987, 136] on div "[PERSON_NAME] & Minor" at bounding box center [1014, 145] width 200 height 23
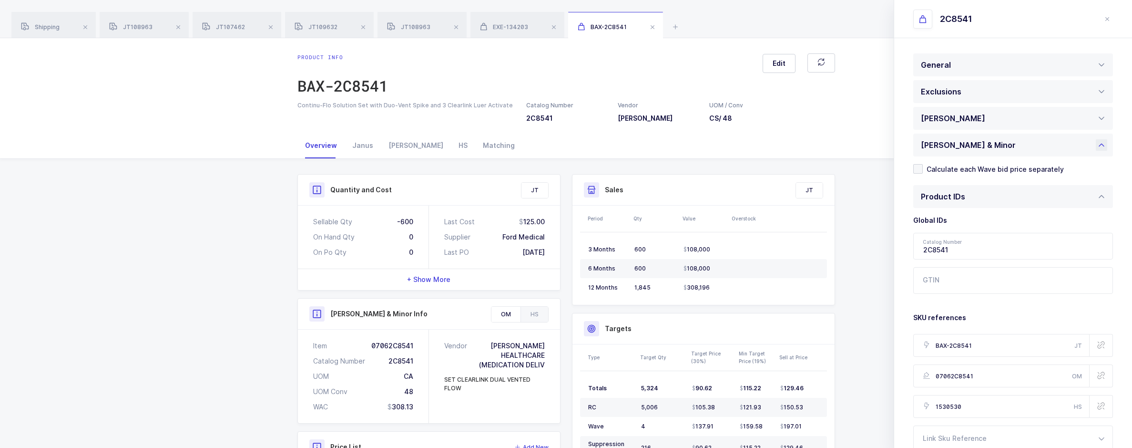
click at [987, 142] on div "[PERSON_NAME] & Minor" at bounding box center [1014, 145] width 200 height 23
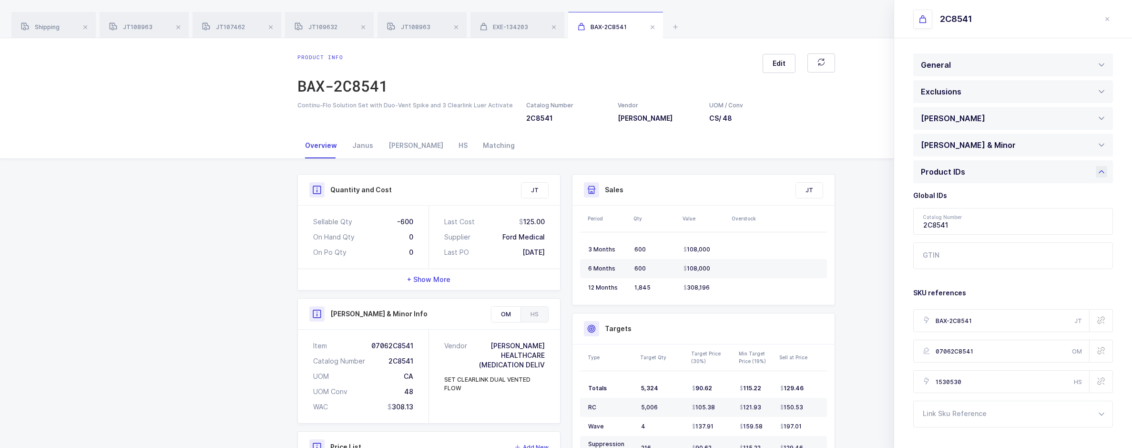
click at [986, 179] on div "Product IDs" at bounding box center [1014, 171] width 200 height 23
click at [970, 58] on div "General" at bounding box center [1014, 64] width 200 height 23
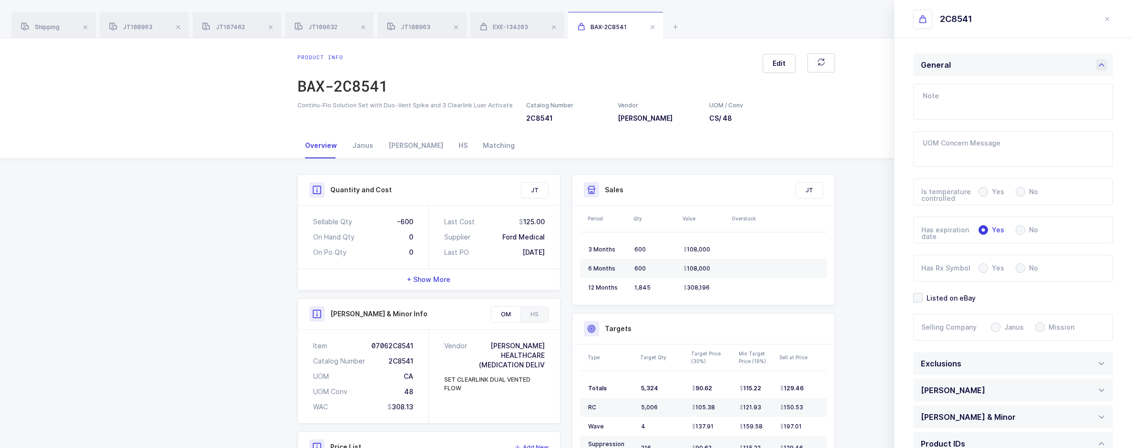
click at [970, 58] on div "General" at bounding box center [1014, 64] width 200 height 23
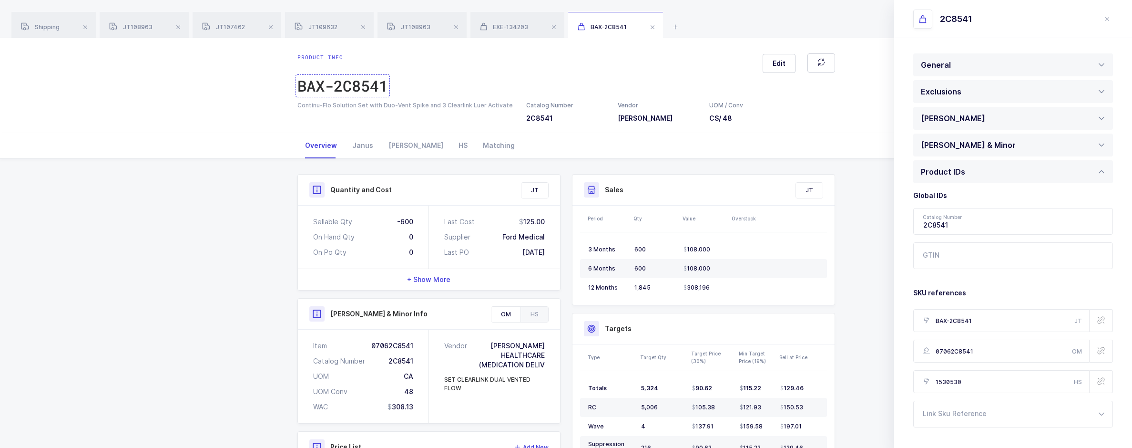
click at [345, 94] on div "BAX-2C8541" at bounding box center [343, 85] width 91 height 19
click at [528, 313] on div "HS" at bounding box center [535, 314] width 28 height 15
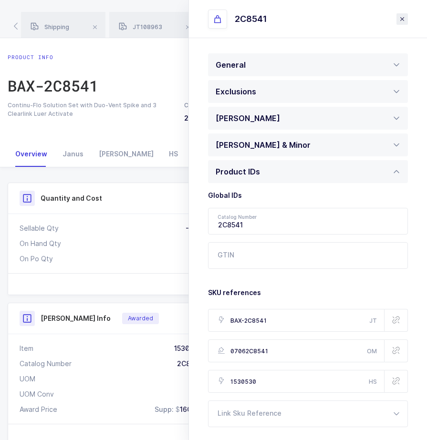
click at [404, 20] on icon "close drawer" at bounding box center [402, 19] width 8 height 8
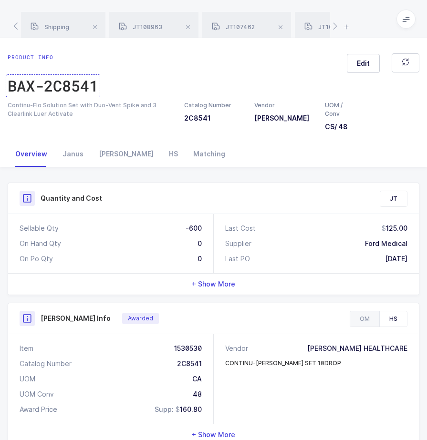
click at [77, 83] on div "BAX-2C8541" at bounding box center [53, 85] width 91 height 19
click at [343, 25] on icon at bounding box center [346, 26] width 8 height 11
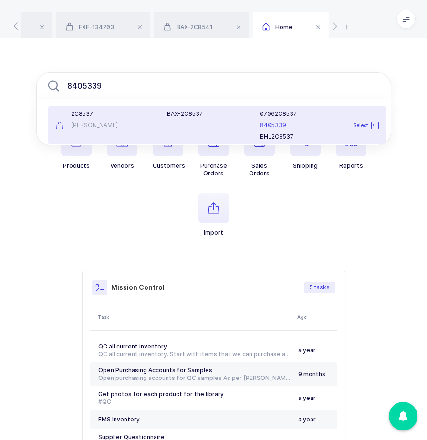
type input "8405339"
click at [125, 117] on div "2C8537" at bounding box center [106, 114] width 100 height 8
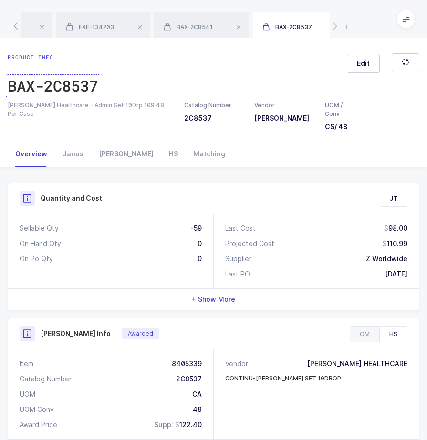
click at [67, 85] on div "BAX-2C8537" at bounding box center [53, 85] width 91 height 19
click at [341, 28] on div "Shipping JT108963 JT107462 JT109632 JT108963 EXE-134203 BAX-2C8541 BAX-2C8537" at bounding box center [213, 19] width 427 height 38
click at [346, 28] on icon at bounding box center [346, 26] width 8 height 11
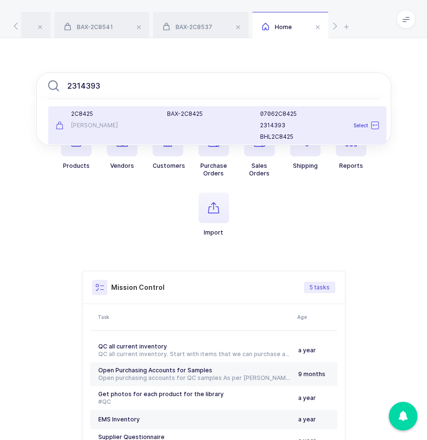
type input "2314393"
click at [174, 123] on div "B A X - 2 C 8 4 2 5" at bounding box center [207, 125] width 93 height 31
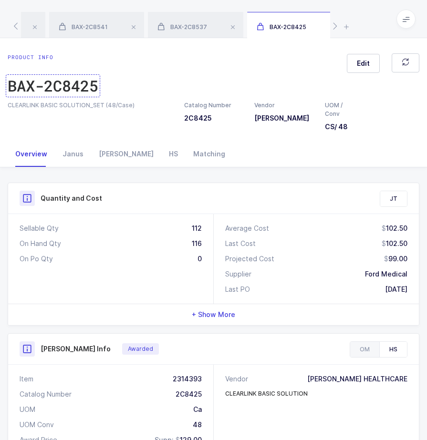
click at [91, 89] on div "BAX-2C8425" at bounding box center [53, 85] width 91 height 19
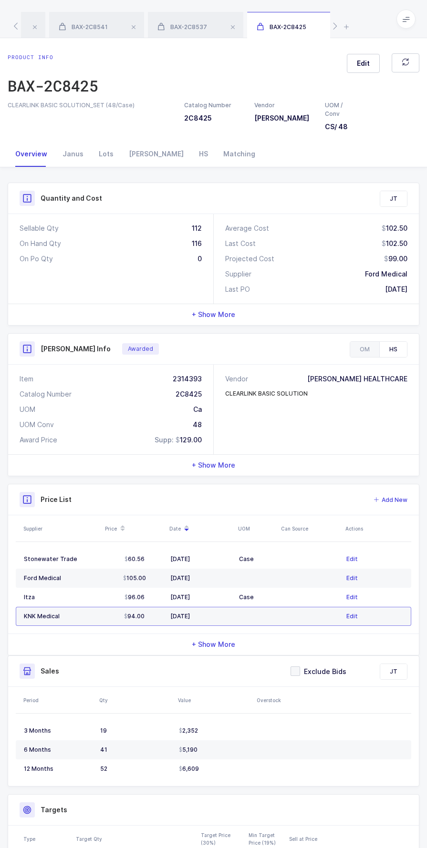
click at [350, 32] on div "Shipping JT108963 JT107462 JT109632 JT108963 EXE-134203 BAX-2C8541 BAX-2C8537 B…" at bounding box center [213, 19] width 427 height 38
click at [348, 29] on icon at bounding box center [346, 26] width 8 height 11
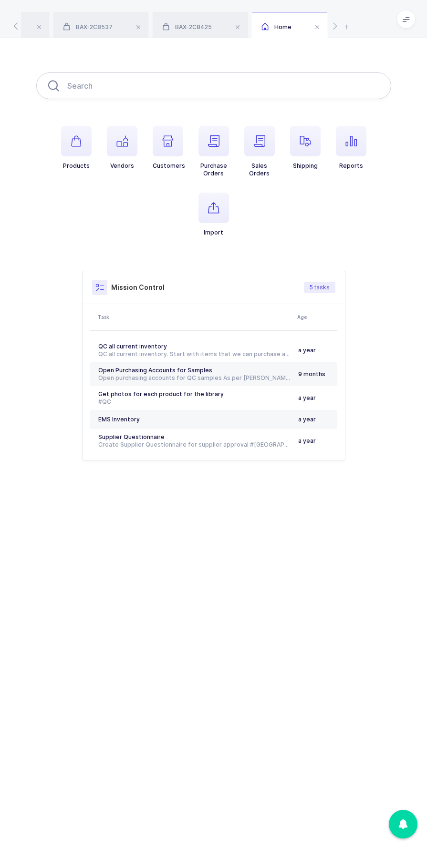
click at [326, 87] on input "text" at bounding box center [213, 85] width 355 height 27
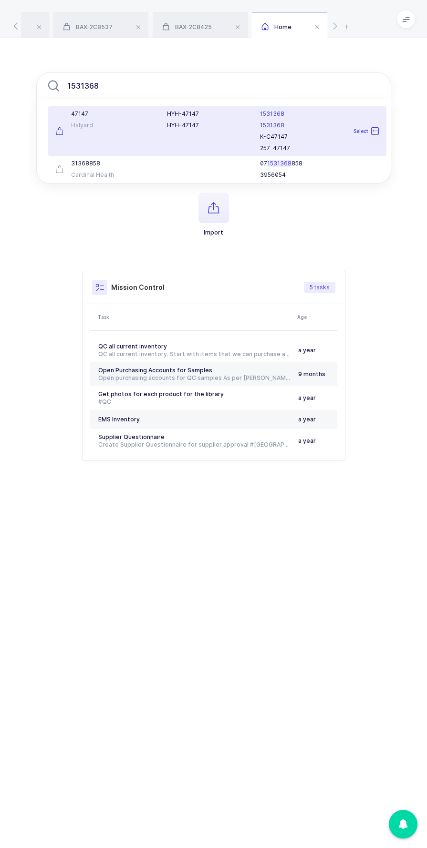
type input "1531368"
click at [125, 130] on div "47147 Halyard" at bounding box center [106, 131] width 112 height 42
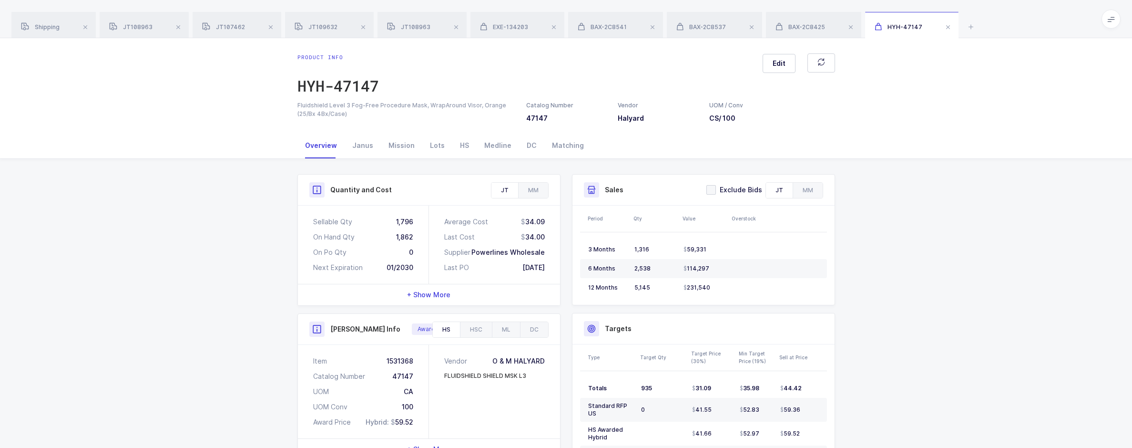
click at [966, 28] on div "Shipping JT108963 JT107462 JT109632 JT108963 EXE-134203 BAX-2C8541 BAX-2C8537 B…" at bounding box center [566, 19] width 1132 height 38
click at [969, 28] on icon at bounding box center [971, 26] width 11 height 11
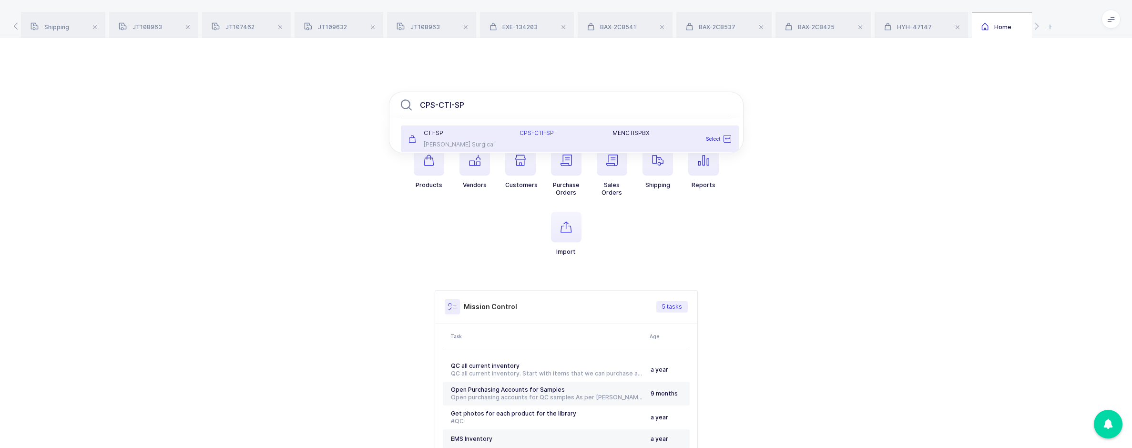
type input "CPS-CTI-SP"
click at [479, 129] on div "CTI-SP" at bounding box center [459, 133] width 100 height 8
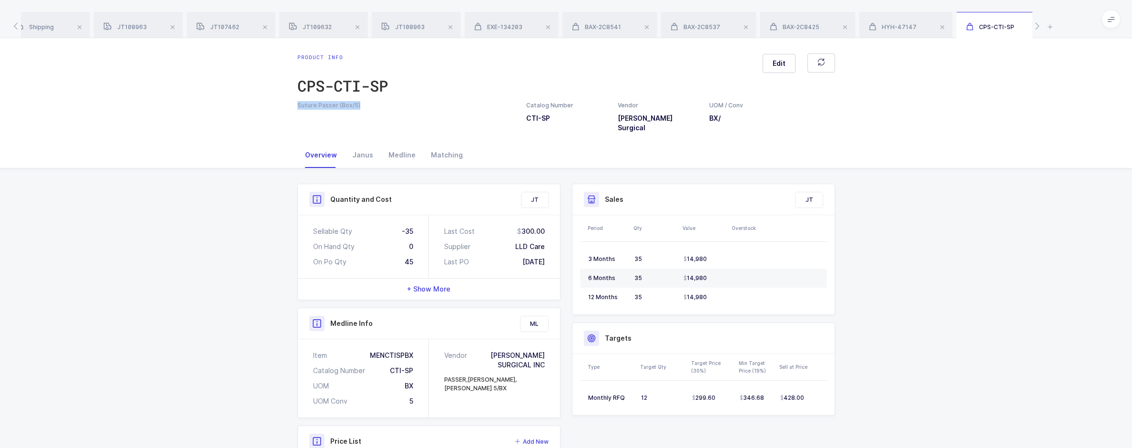
drag, startPoint x: 367, startPoint y: 103, endPoint x: 282, endPoint y: 113, distance: 85.5
click at [282, 113] on div "Product info CPS-CTI-SP Edit Suture Passer (Box/5) Catalog Number CTI-SP Vendor…" at bounding box center [566, 90] width 1132 height 104
copy div "Suture Passer (Box/5)"
